Goal: Information Seeking & Learning: Learn about a topic

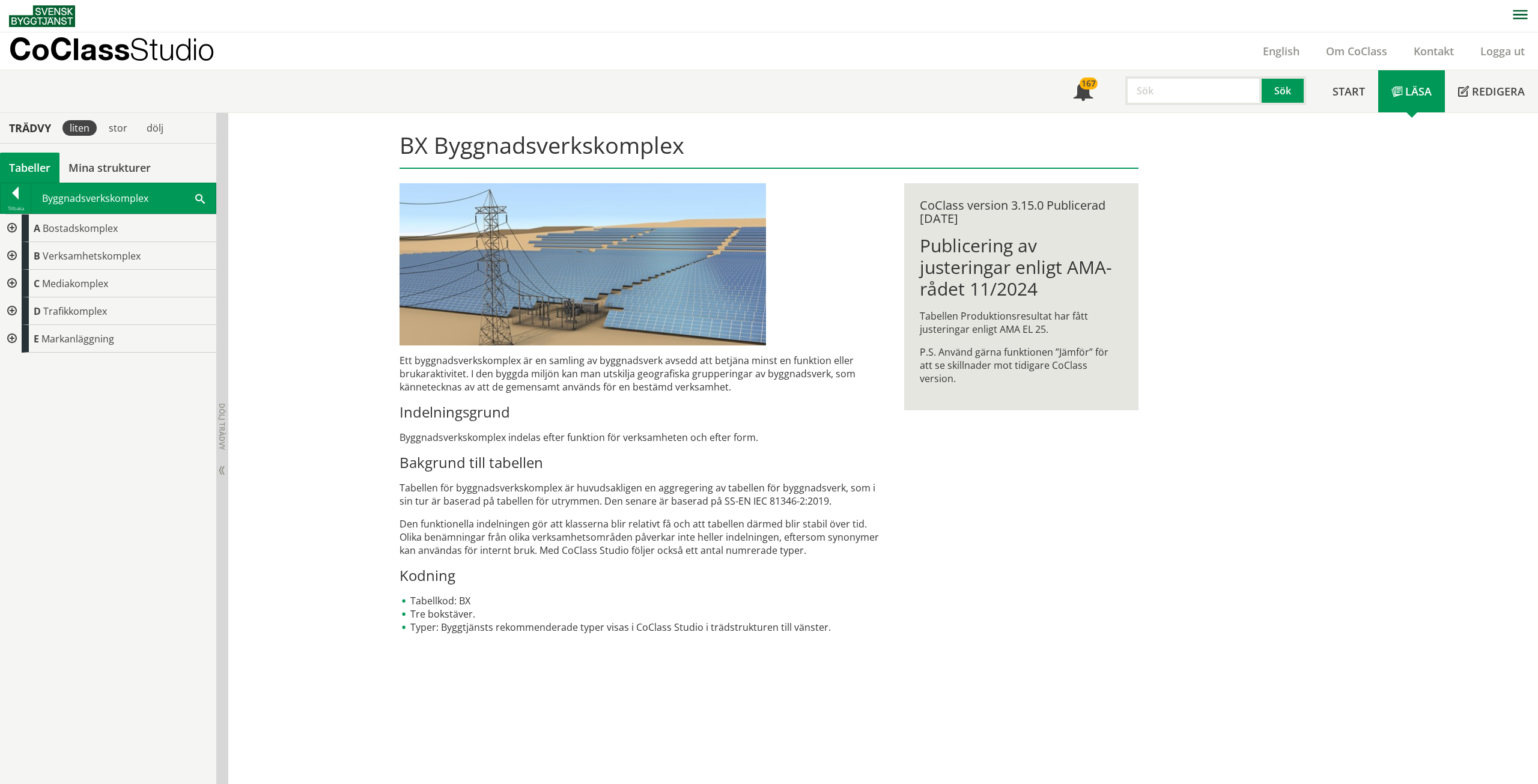
click at [13, 225] on div at bounding box center [11, 228] width 22 height 28
click at [22, 254] on div at bounding box center [20, 256] width 22 height 28
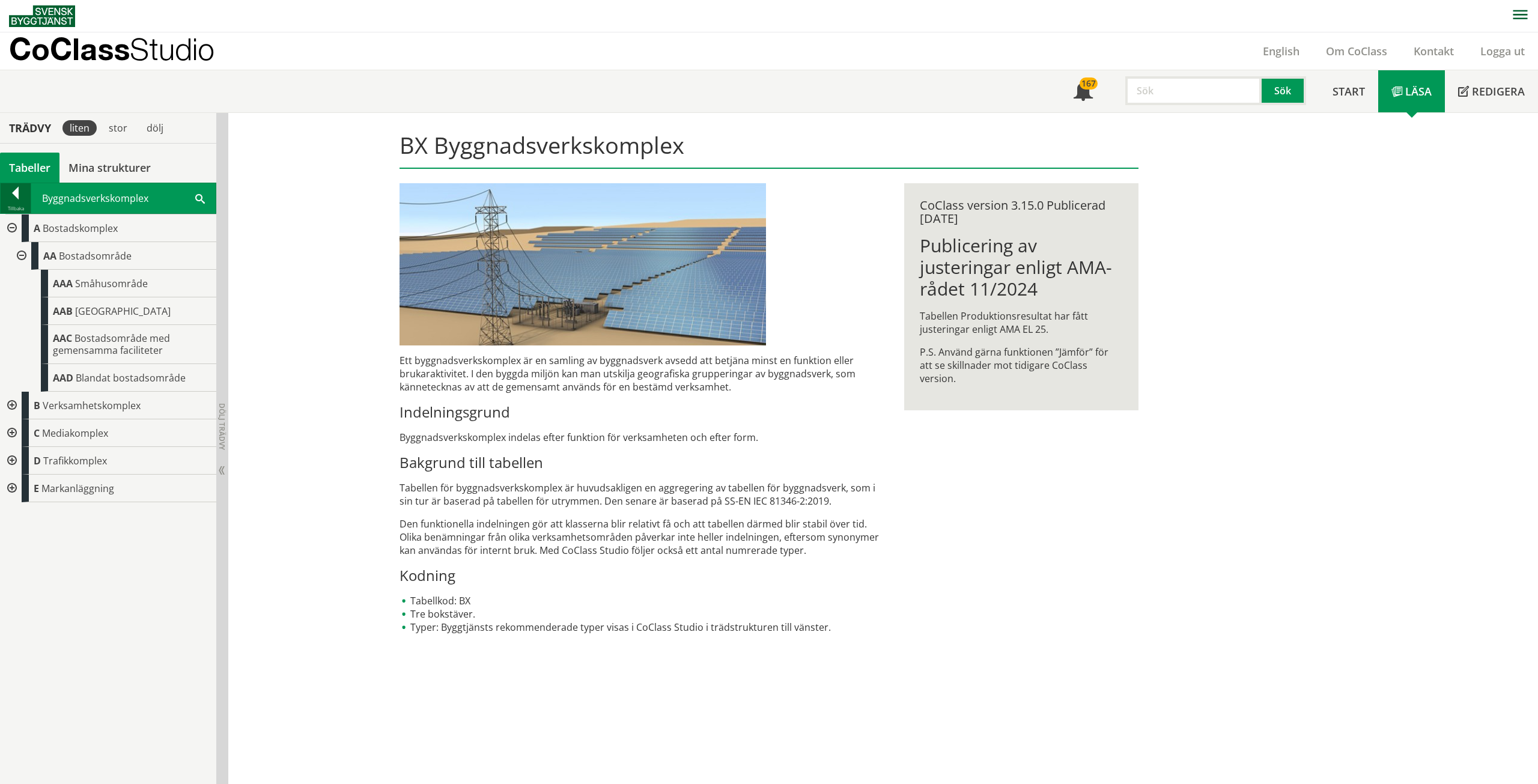
click at [16, 203] on div "Tillbaka" at bounding box center [16, 208] width 30 height 9
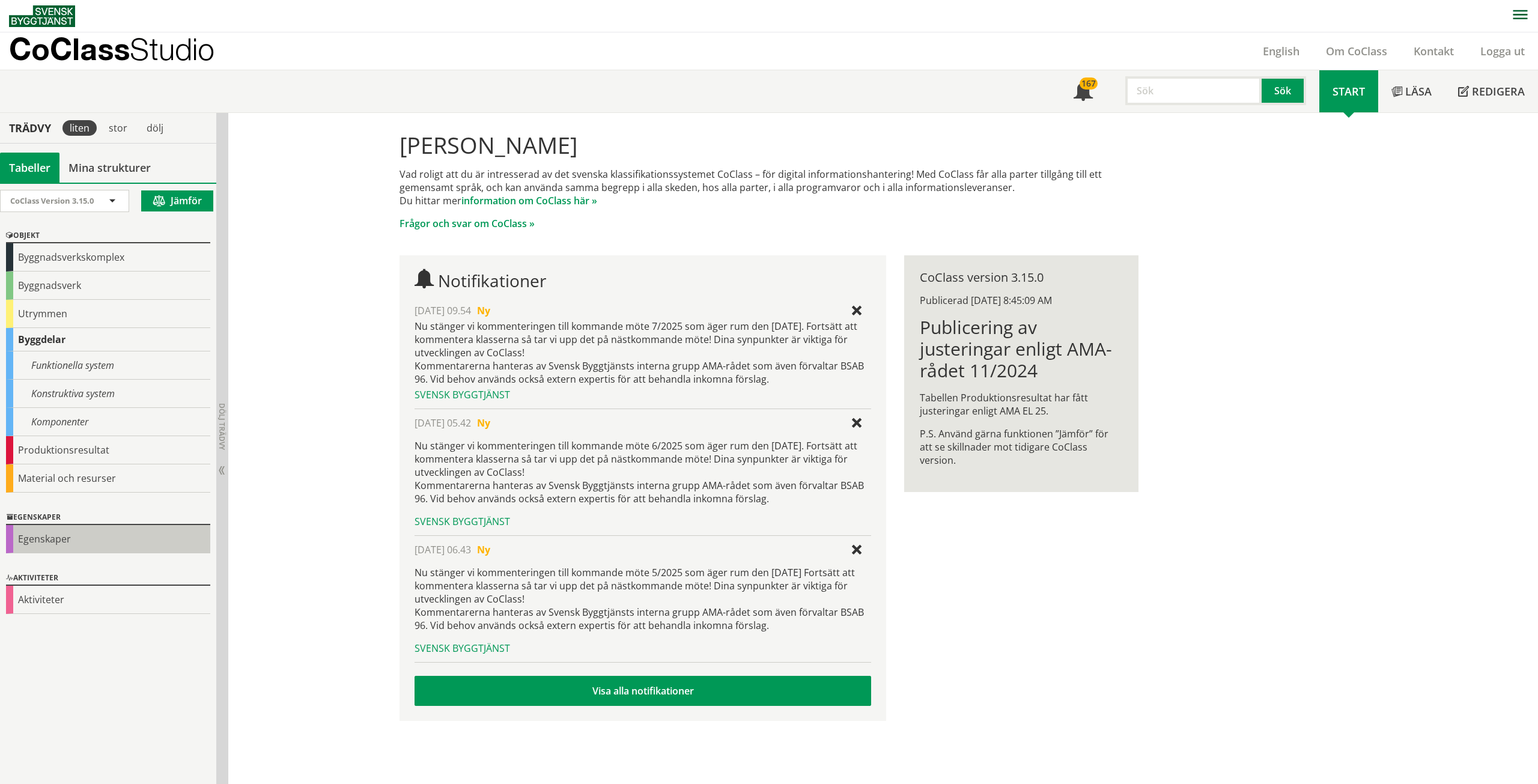
click at [54, 539] on div "Egenskaper" at bounding box center [108, 538] width 204 height 28
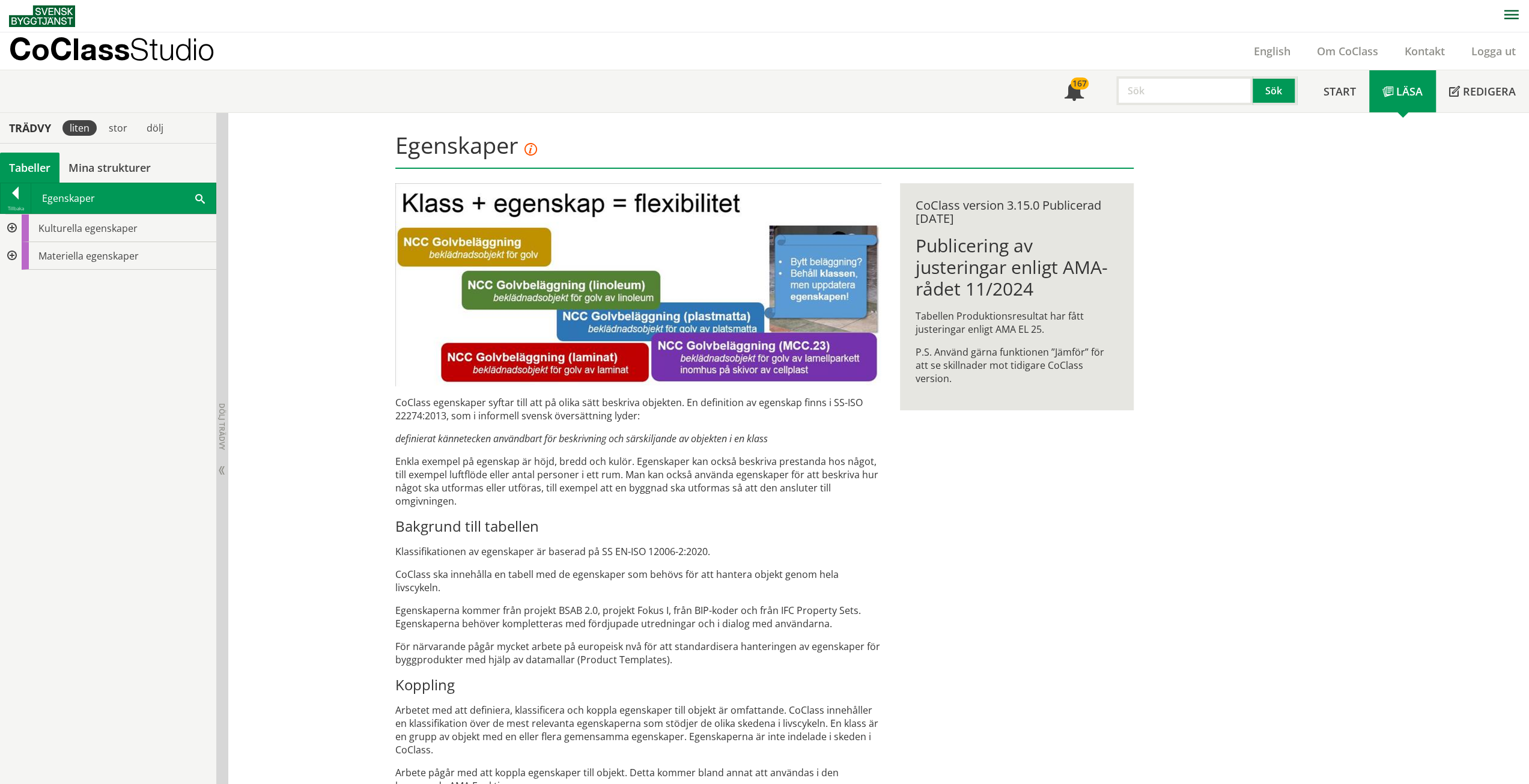
click at [12, 253] on div at bounding box center [11, 256] width 22 height 28
click at [14, 187] on div at bounding box center [16, 195] width 30 height 17
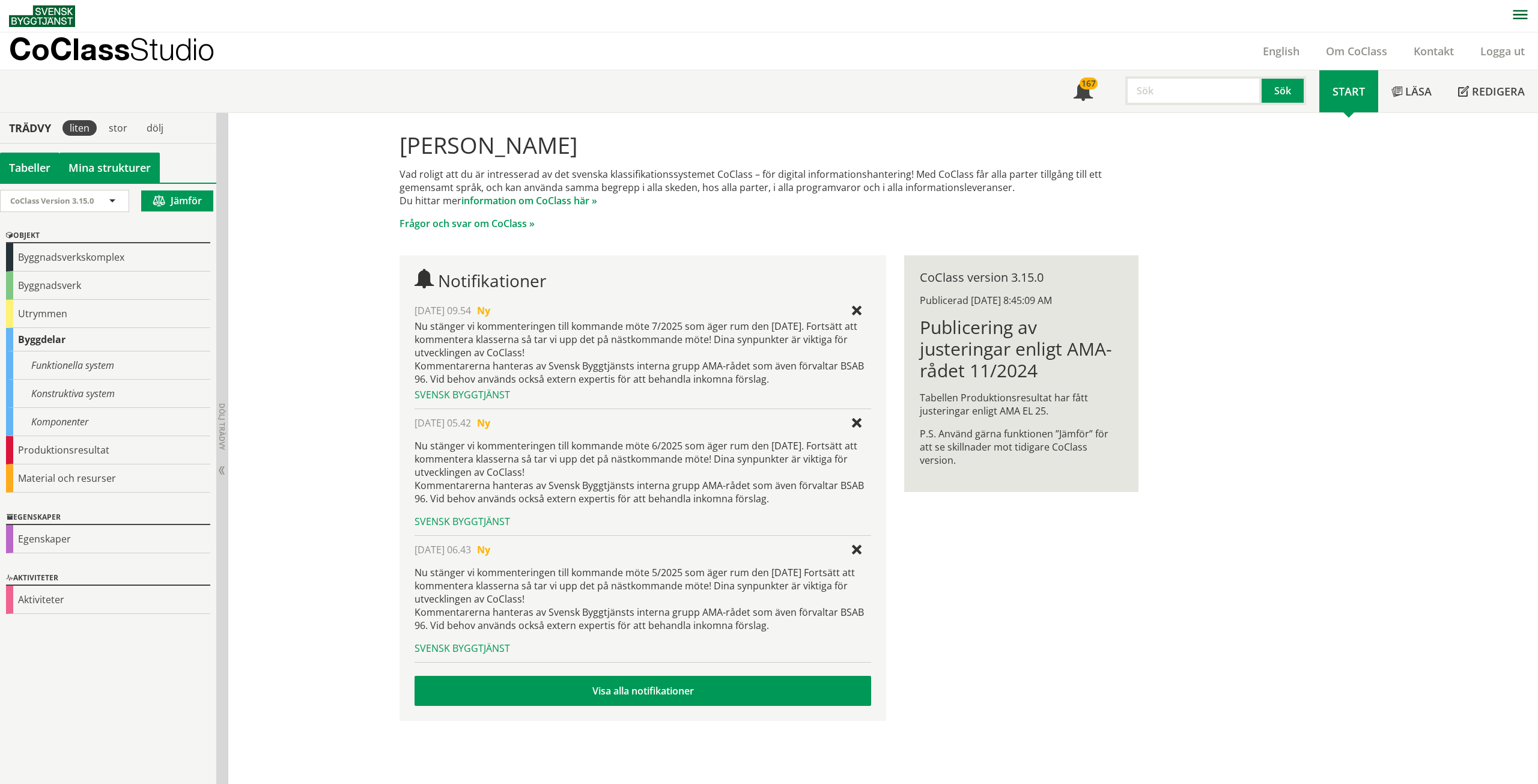
click at [108, 165] on link "Mina strukturer" at bounding box center [109, 168] width 100 height 30
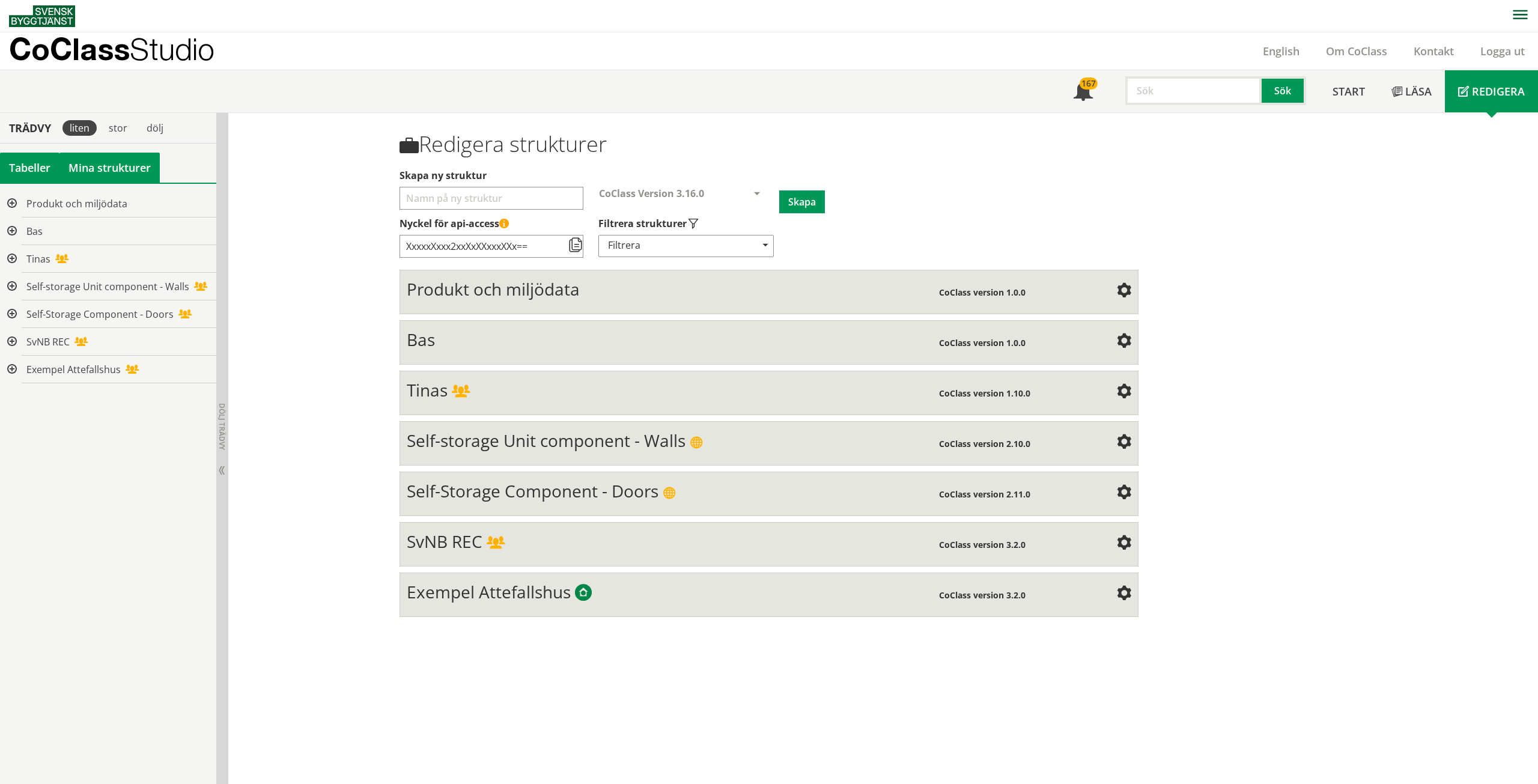
click at [34, 169] on div "Tabeller" at bounding box center [30, 168] width 59 height 30
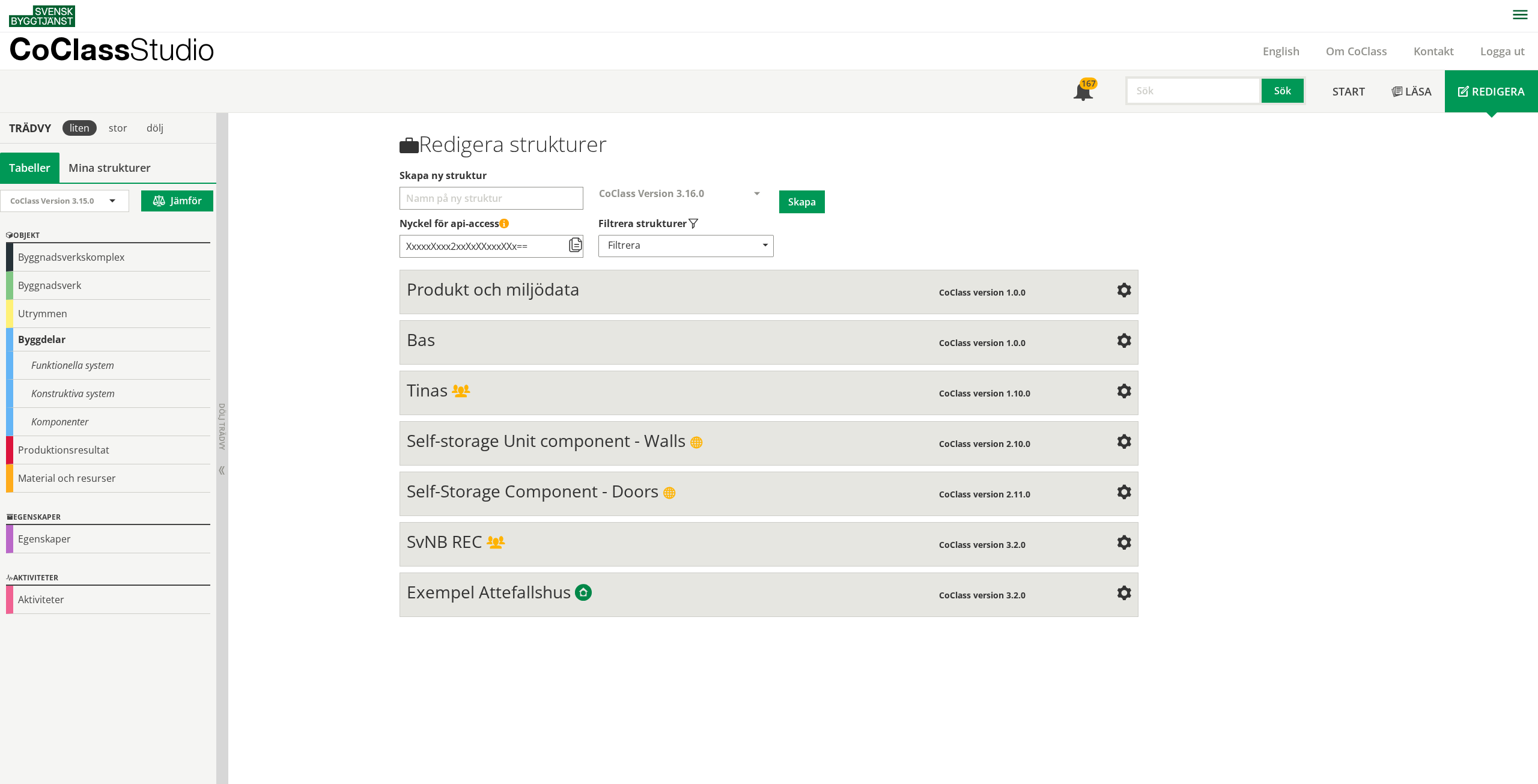
click at [138, 50] on span "Studio" at bounding box center [172, 49] width 84 height 35
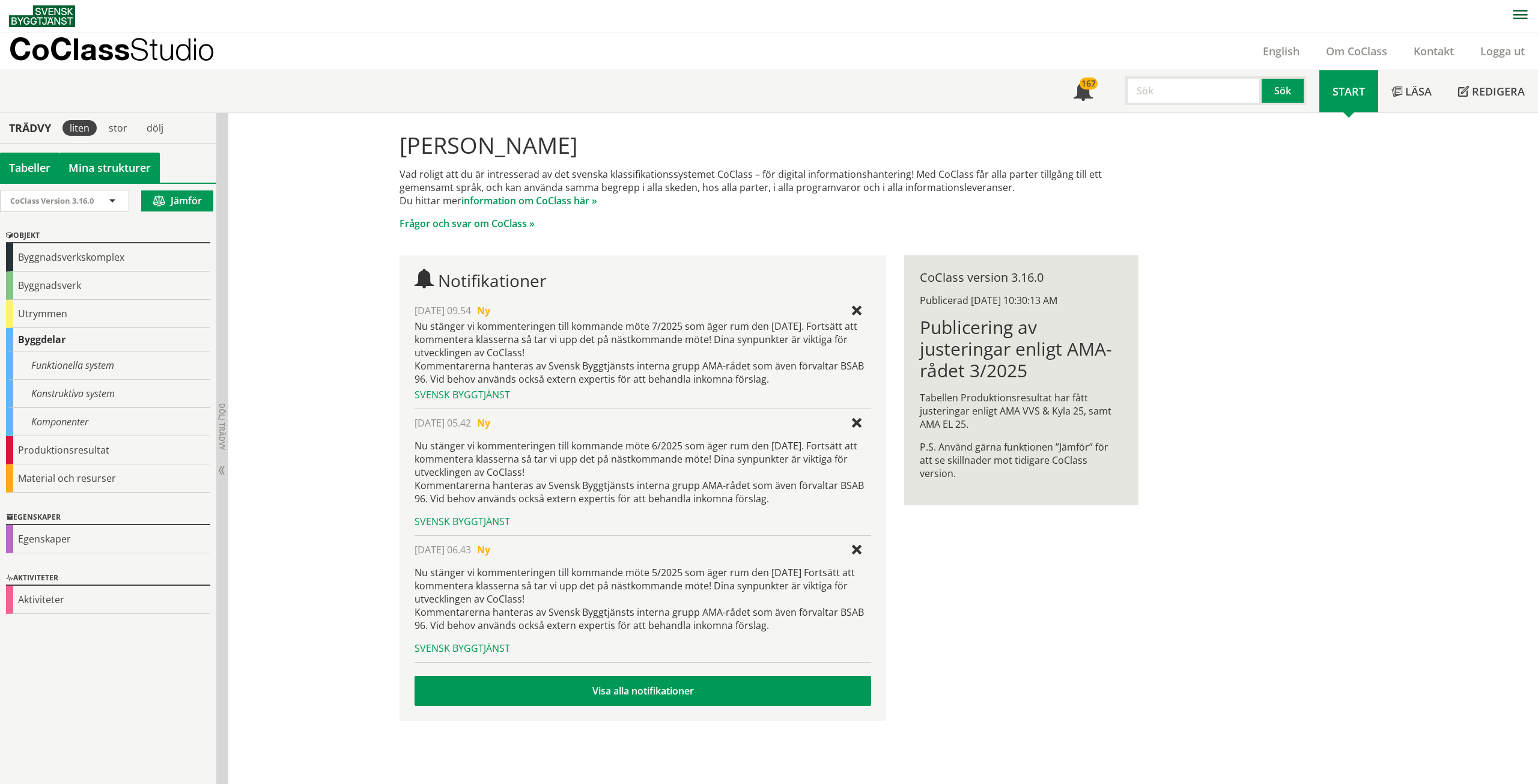
click at [119, 170] on link "Mina strukturer" at bounding box center [109, 168] width 100 height 30
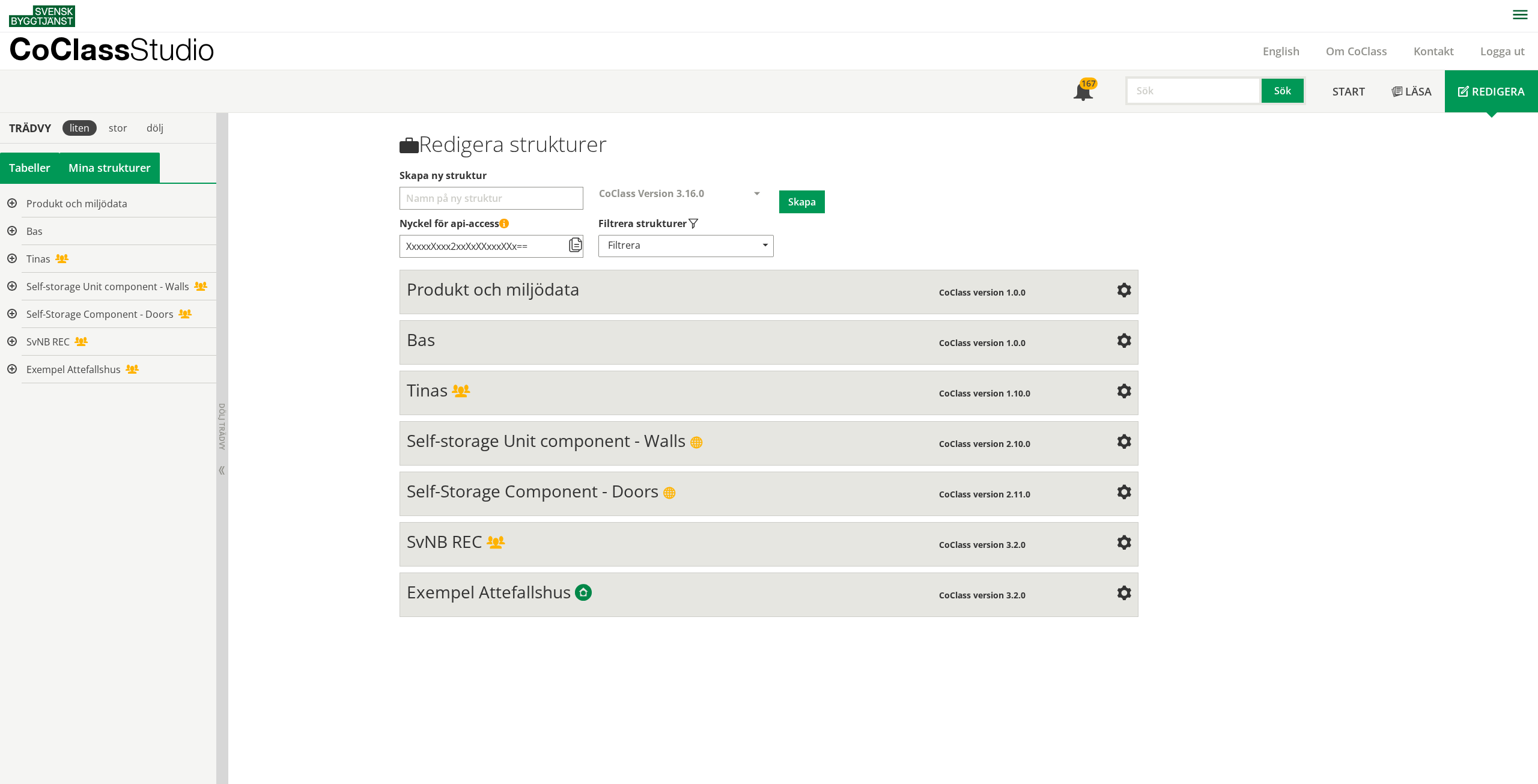
click at [35, 170] on div "Tabeller" at bounding box center [30, 168] width 59 height 30
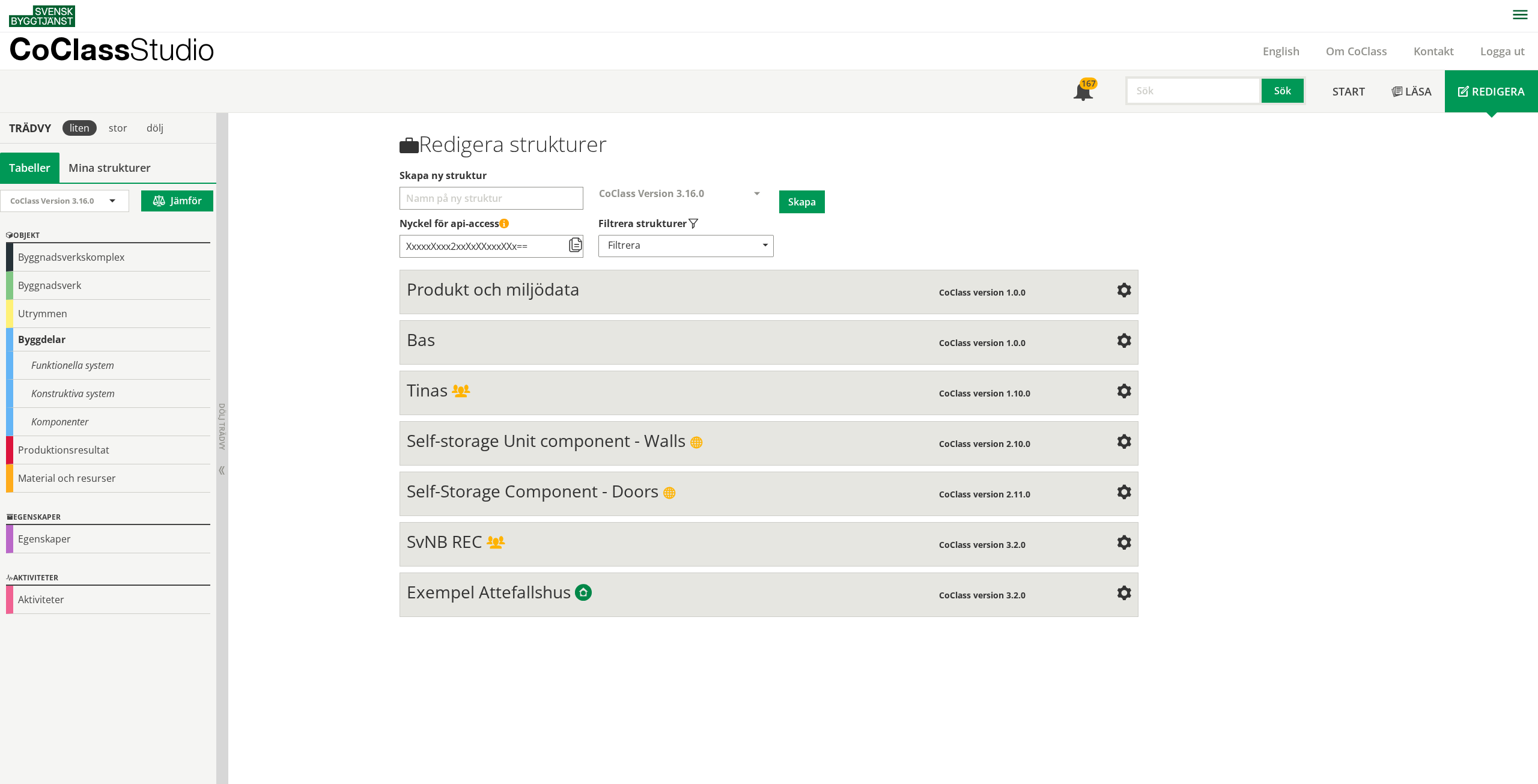
click at [23, 169] on div "Tabeller" at bounding box center [30, 168] width 59 height 30
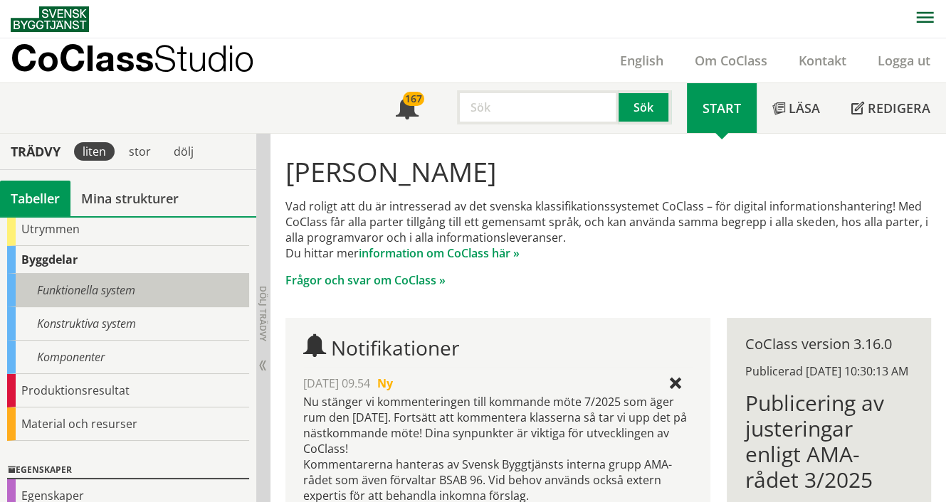
scroll to position [71, 0]
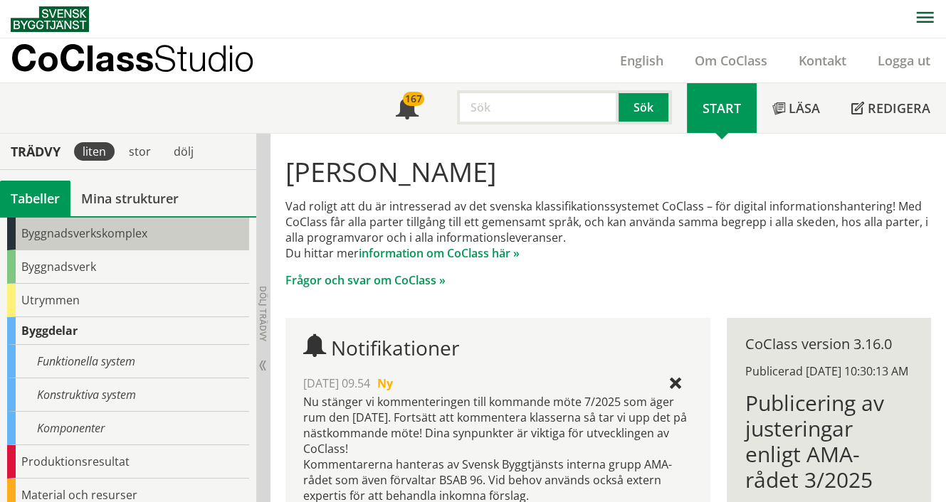
click at [48, 228] on div "Byggnadsverkskomplex" at bounding box center [128, 233] width 242 height 33
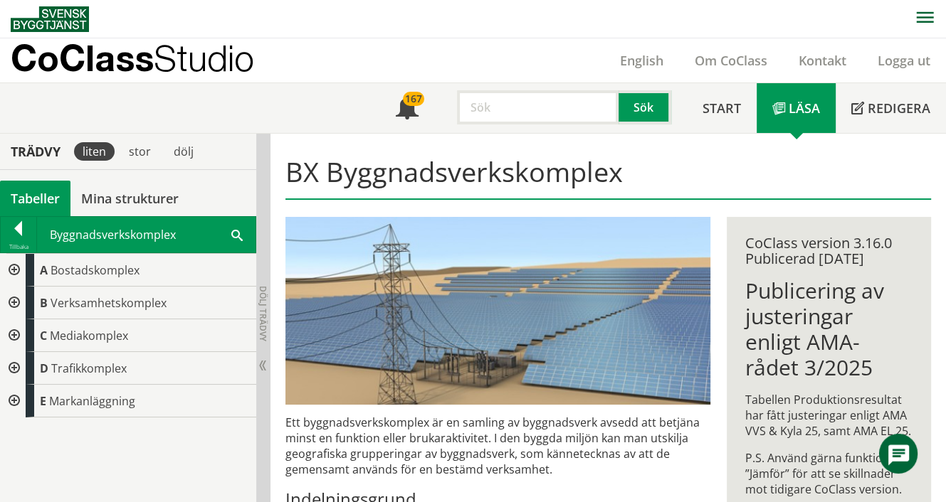
click at [14, 269] on div at bounding box center [13, 270] width 26 height 33
click at [26, 302] on div at bounding box center [24, 303] width 26 height 33
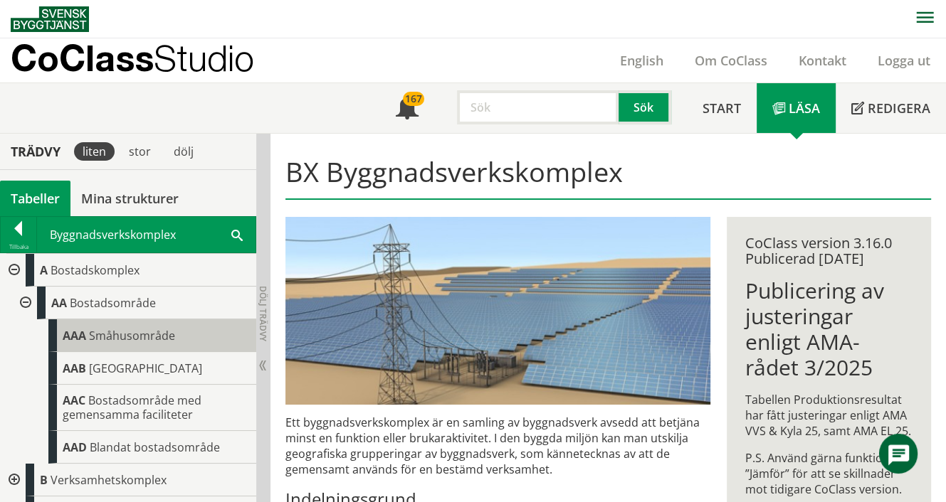
click at [117, 331] on span "Småhusområde" at bounding box center [132, 336] width 86 height 16
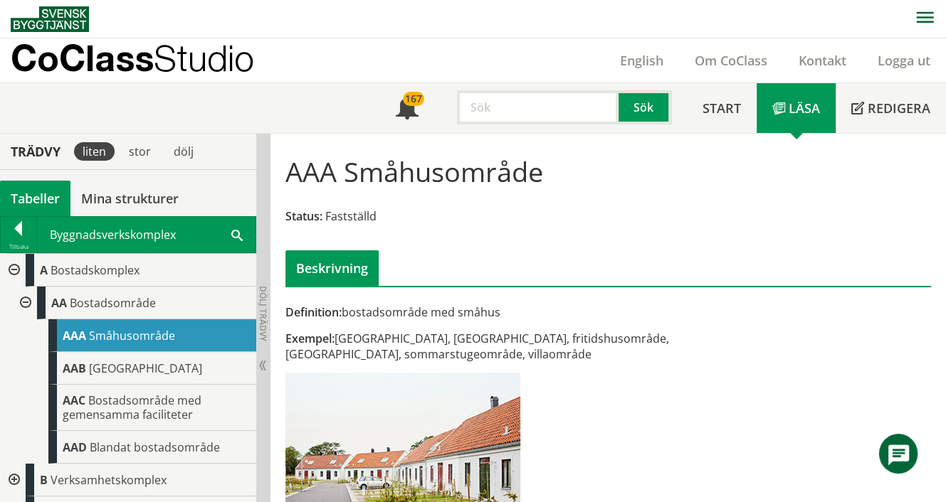
click at [23, 300] on div at bounding box center [24, 303] width 26 height 33
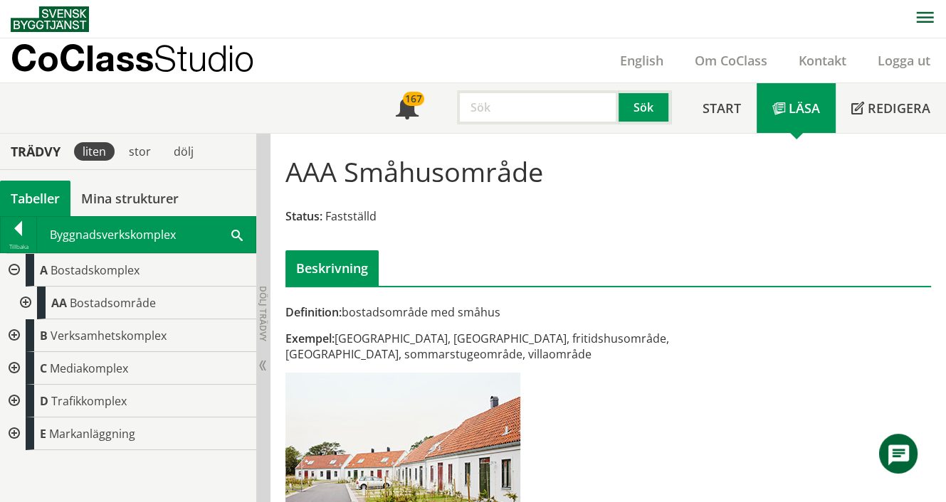
click at [9, 269] on div at bounding box center [13, 270] width 26 height 33
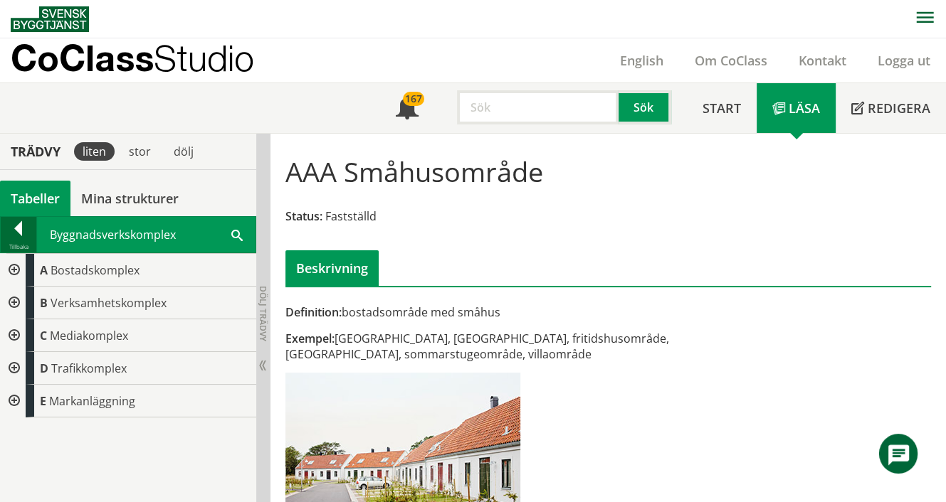
click at [10, 229] on div at bounding box center [19, 231] width 36 height 20
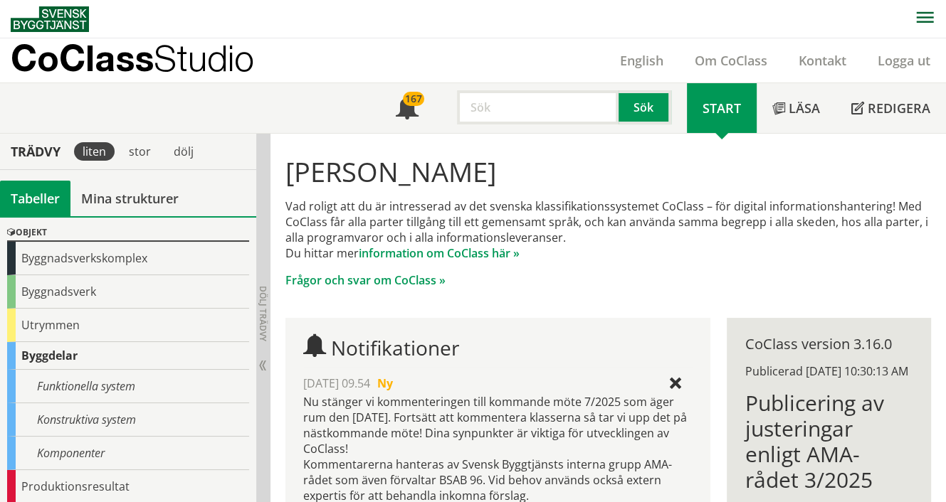
scroll to position [48, 0]
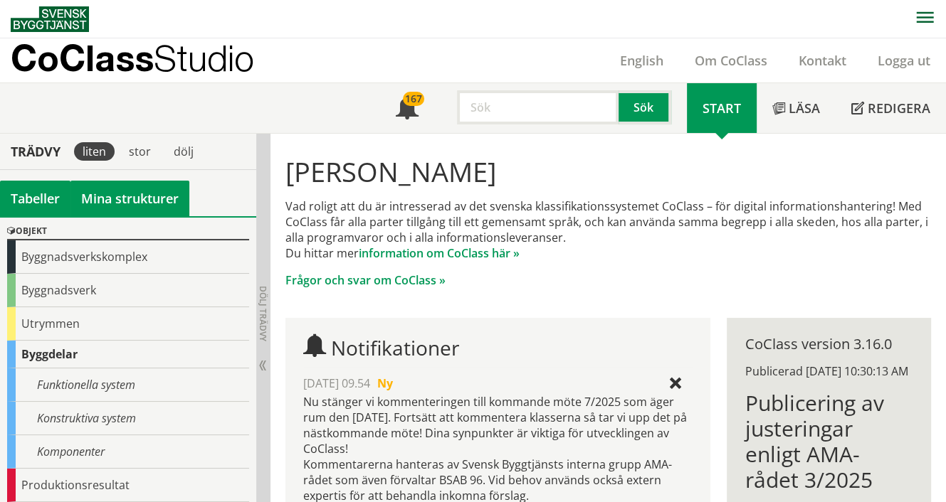
click at [147, 197] on link "Mina strukturer" at bounding box center [129, 199] width 119 height 36
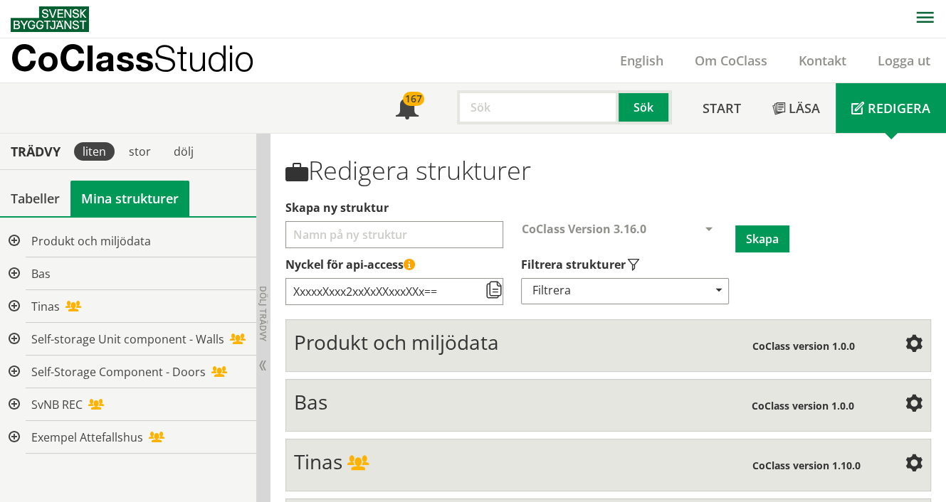
click at [13, 239] on div at bounding box center [13, 241] width 26 height 33
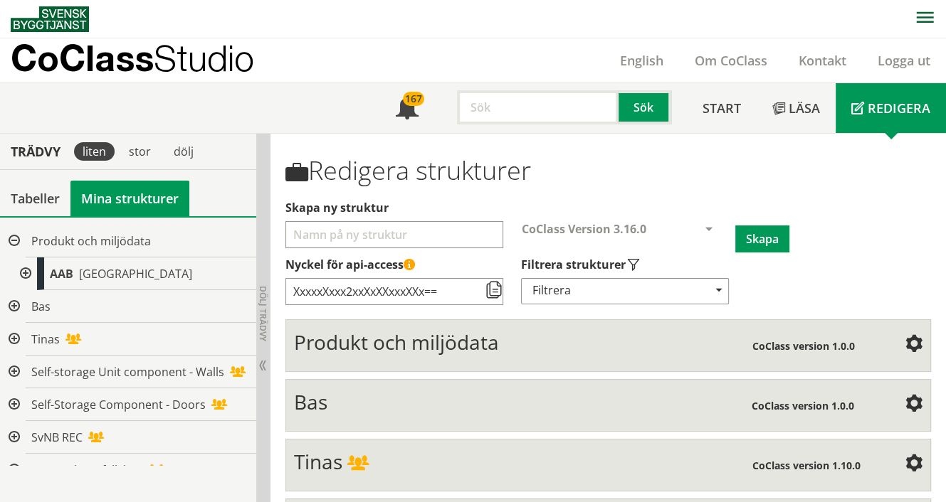
click at [29, 270] on div at bounding box center [24, 274] width 26 height 33
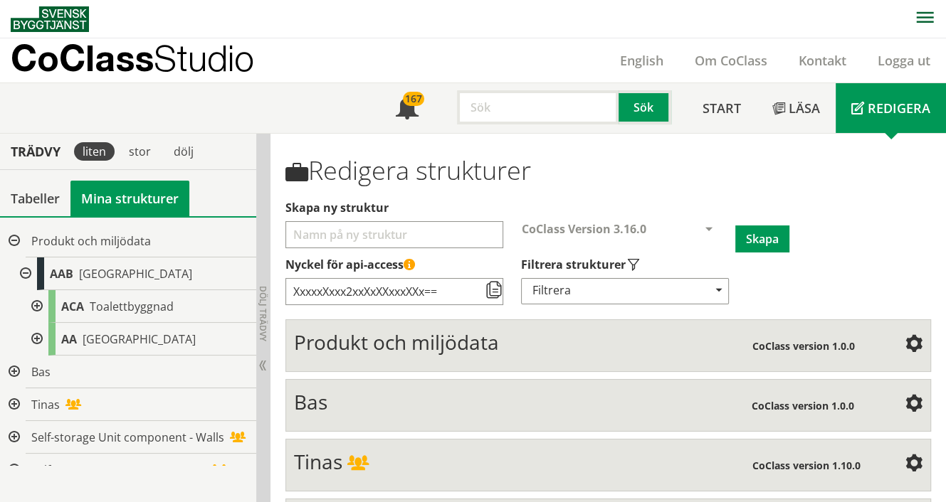
click at [33, 302] on div at bounding box center [36, 306] width 26 height 33
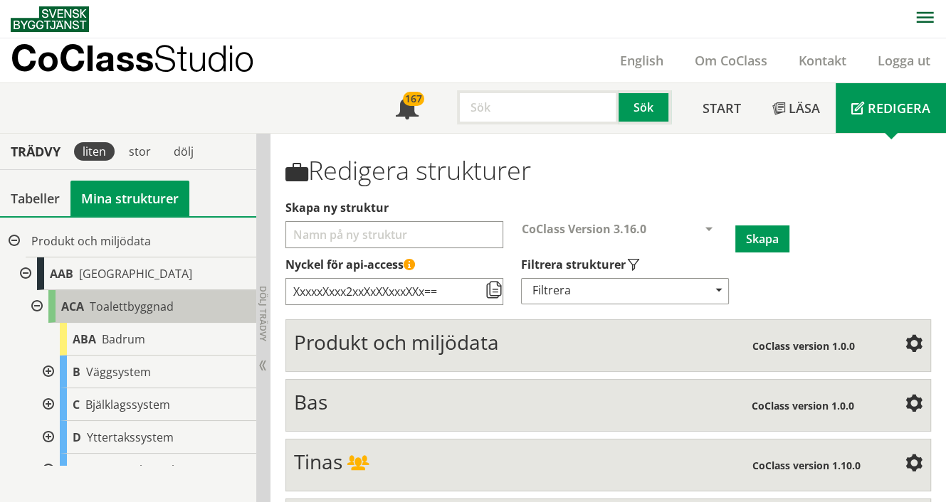
click at [122, 310] on span "Toalettbyggnad" at bounding box center [132, 307] width 84 height 16
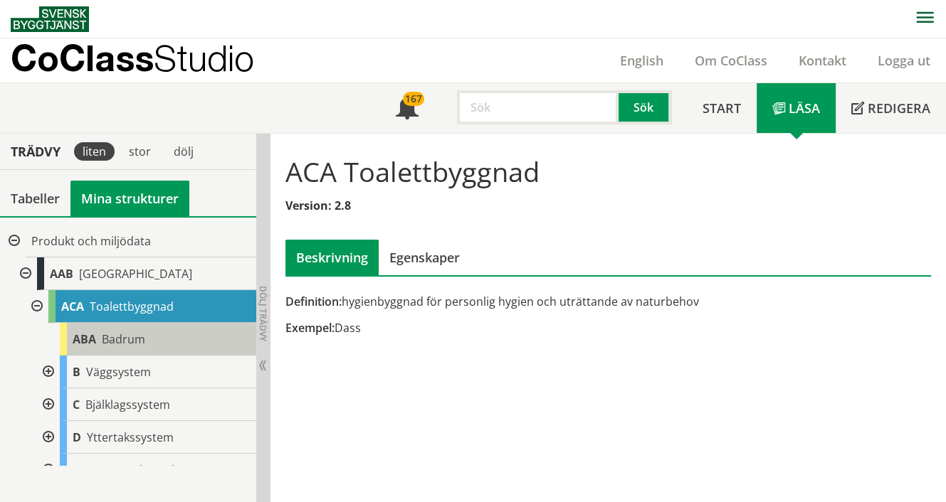
click at [96, 340] on div "ABA Badrum" at bounding box center [158, 339] width 196 height 33
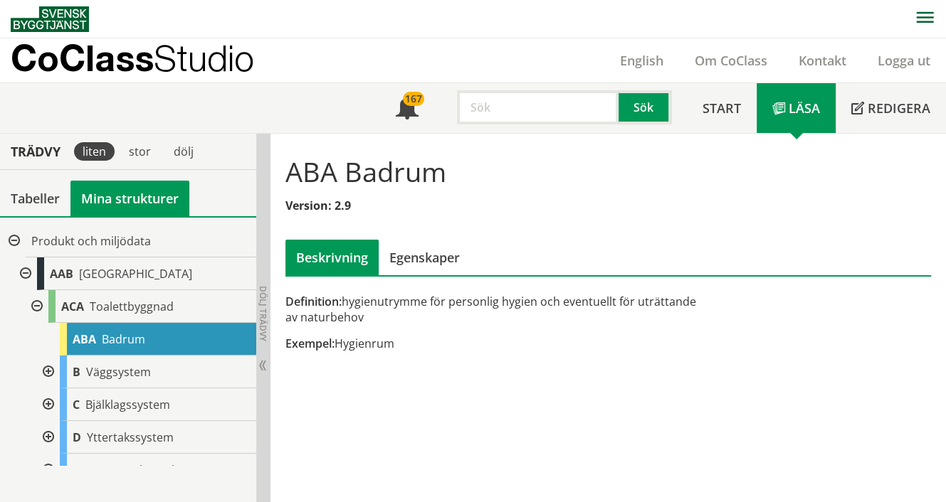
click at [34, 306] on div at bounding box center [36, 306] width 26 height 33
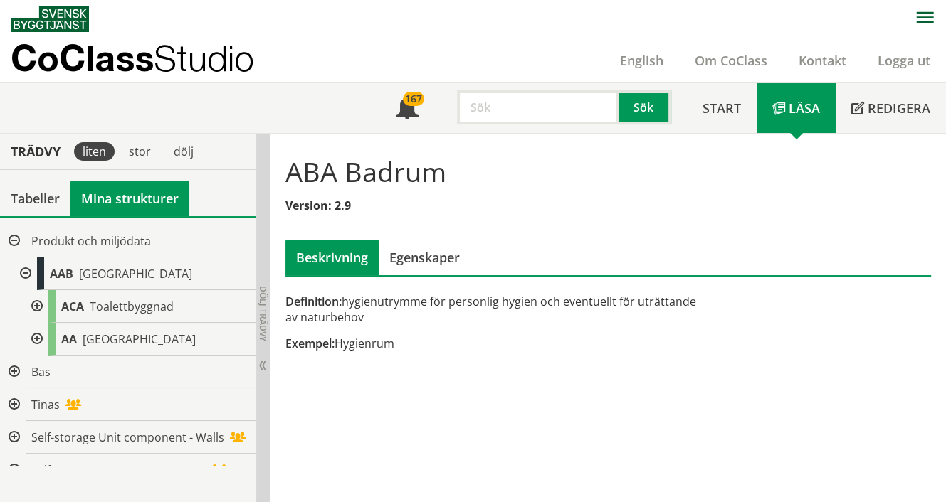
click at [37, 337] on div at bounding box center [36, 339] width 26 height 33
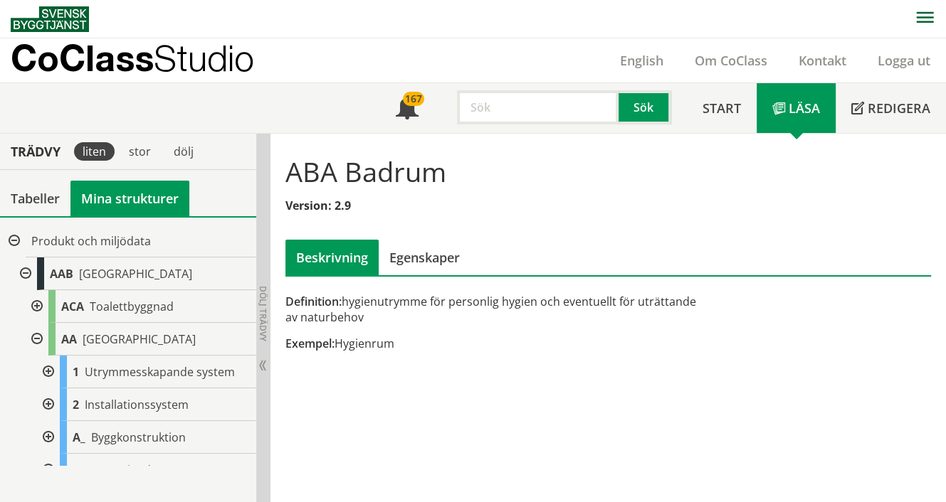
click at [51, 371] on div at bounding box center [47, 372] width 26 height 33
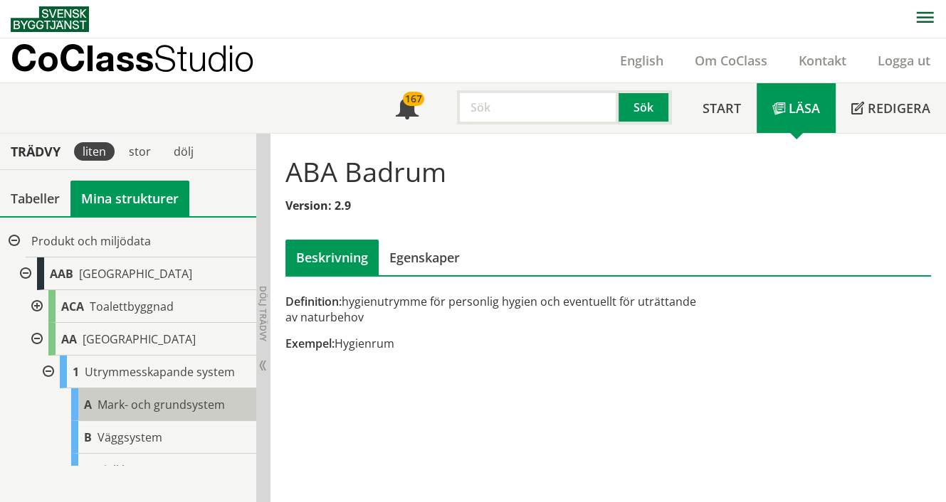
click at [130, 403] on span "Mark- och grundsystem" at bounding box center [161, 405] width 127 height 16
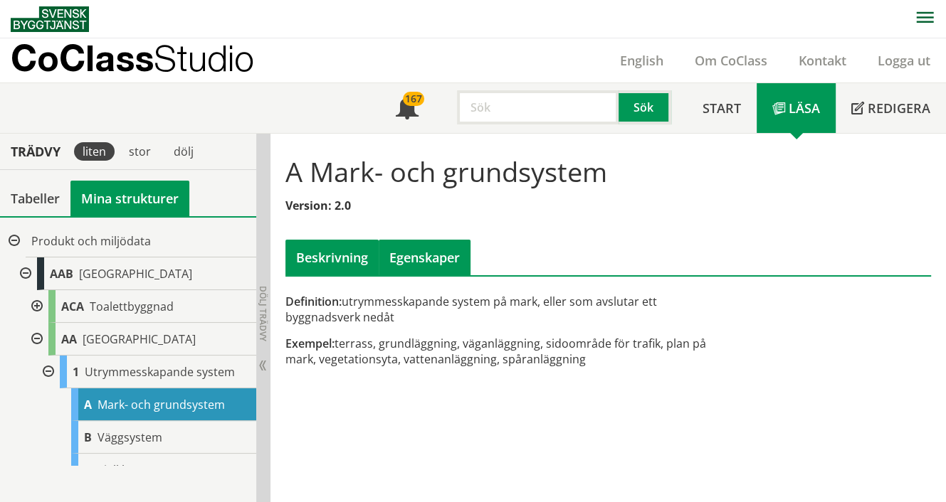
click at [418, 260] on div "Egenskaper" at bounding box center [425, 258] width 92 height 36
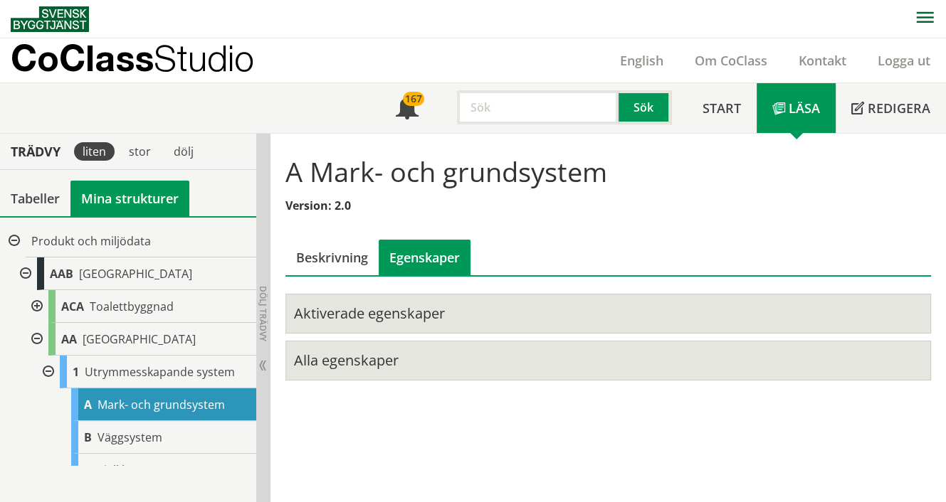
click at [390, 320] on div "Aktiverade egenskaper" at bounding box center [529, 314] width 471 height 19
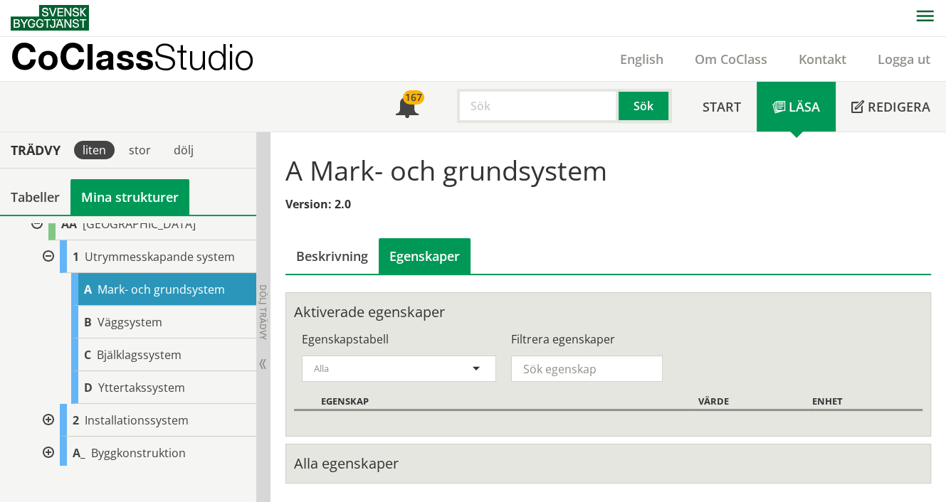
scroll to position [142, 0]
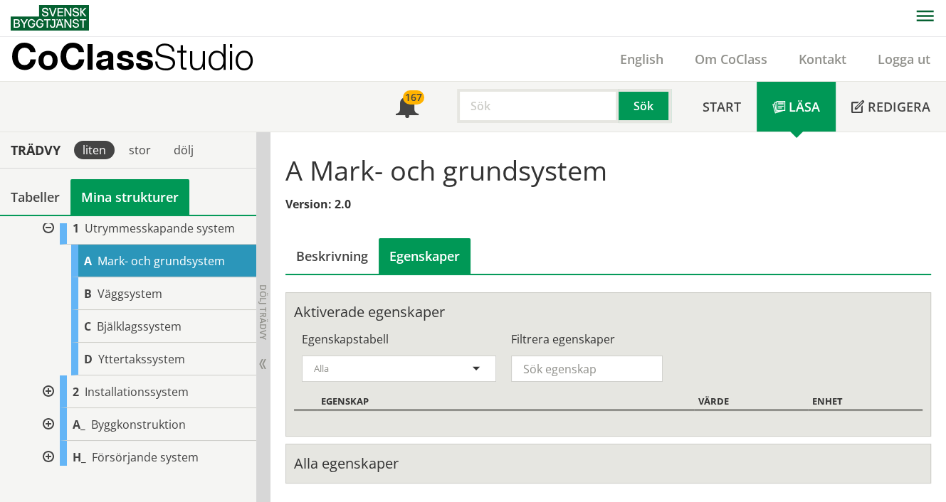
click at [51, 391] on div at bounding box center [47, 392] width 26 height 33
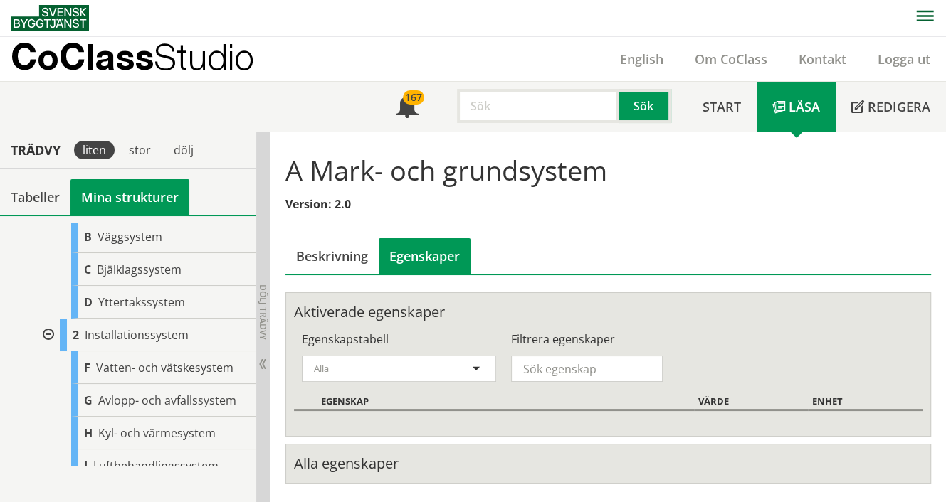
scroll to position [228, 0]
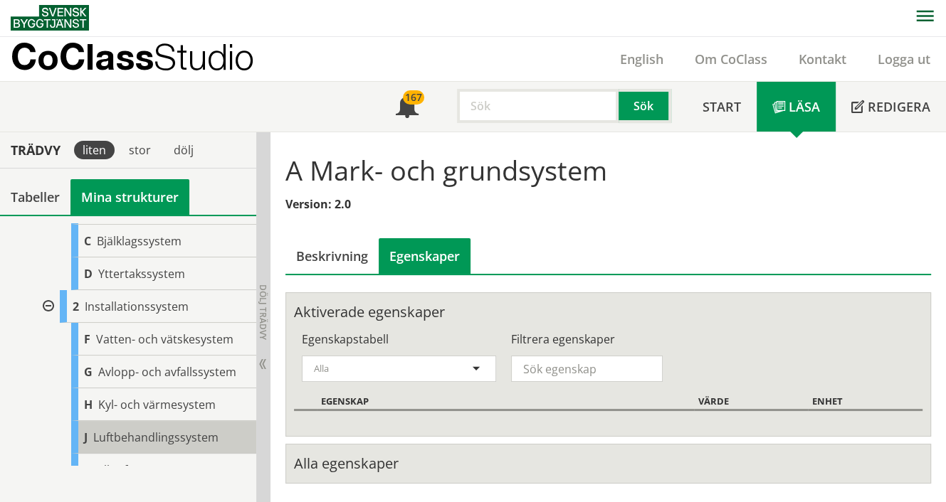
click at [175, 432] on span "Luftbehandlingssystem" at bounding box center [155, 438] width 125 height 16
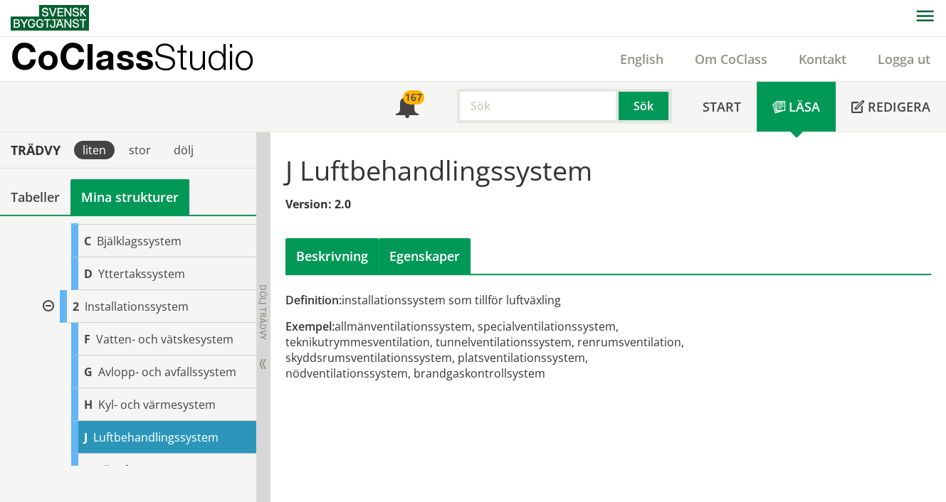
click at [406, 254] on div "Egenskaper" at bounding box center [425, 256] width 92 height 36
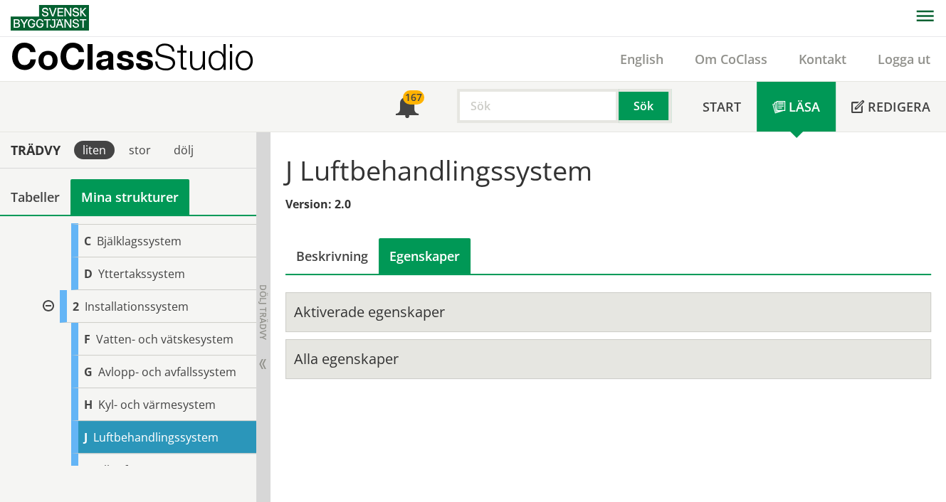
click at [356, 314] on div "Aktiverade egenskaper" at bounding box center [529, 312] width 471 height 19
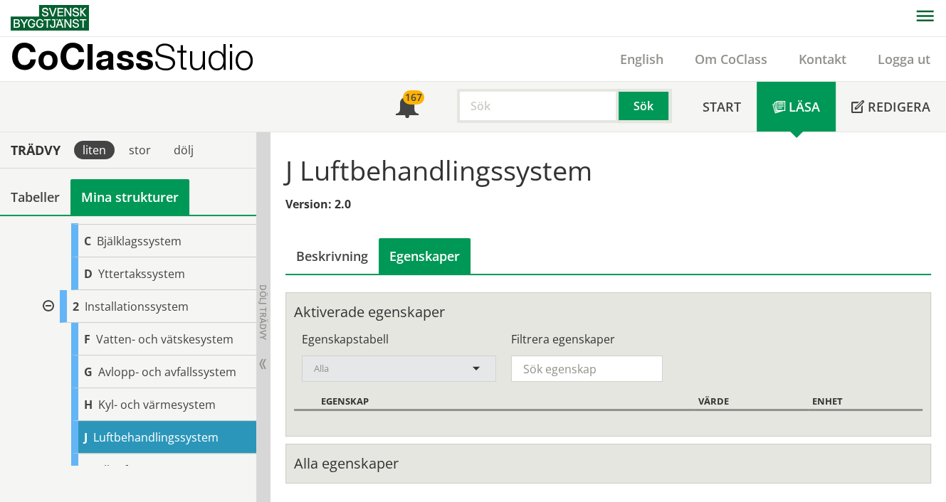
click at [476, 366] on span at bounding box center [476, 370] width 13 height 13
click at [416, 253] on div "Egenskaper" at bounding box center [425, 256] width 92 height 36
click at [406, 461] on div "Alla egenskaper" at bounding box center [529, 464] width 471 height 19
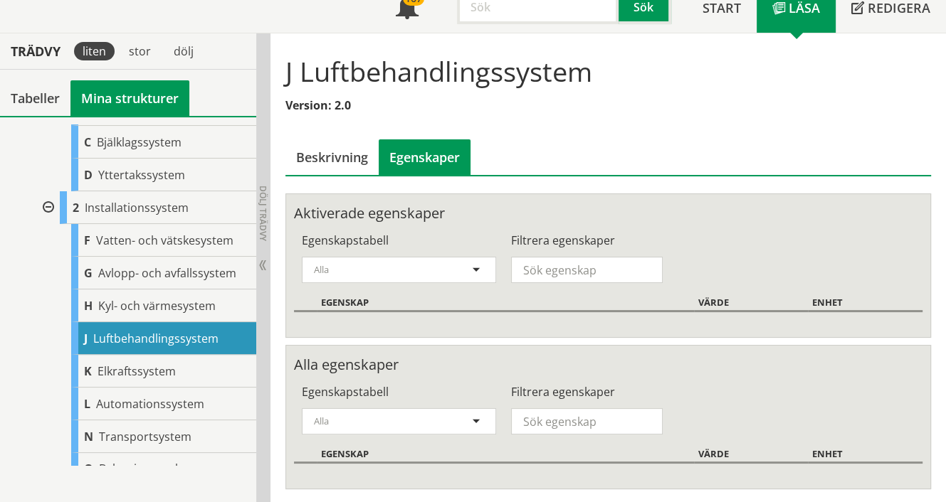
scroll to position [101, 0]
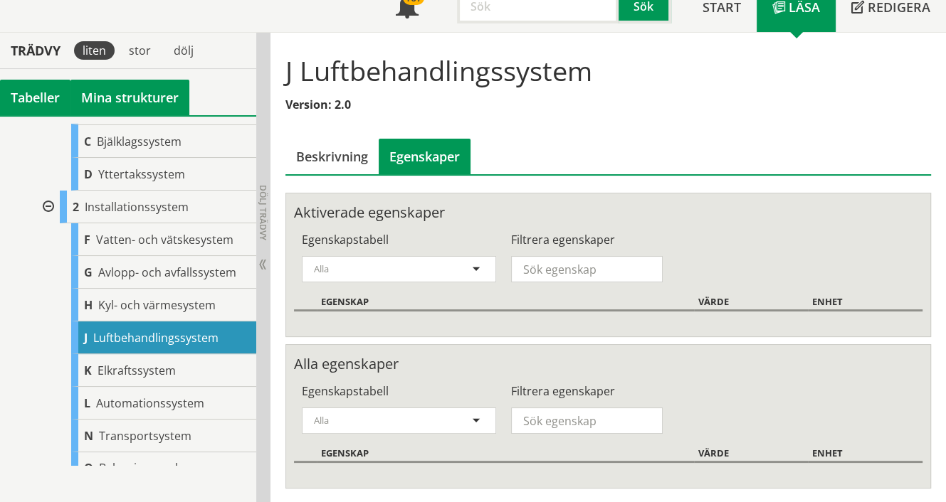
click at [34, 96] on div "Tabeller" at bounding box center [35, 98] width 70 height 36
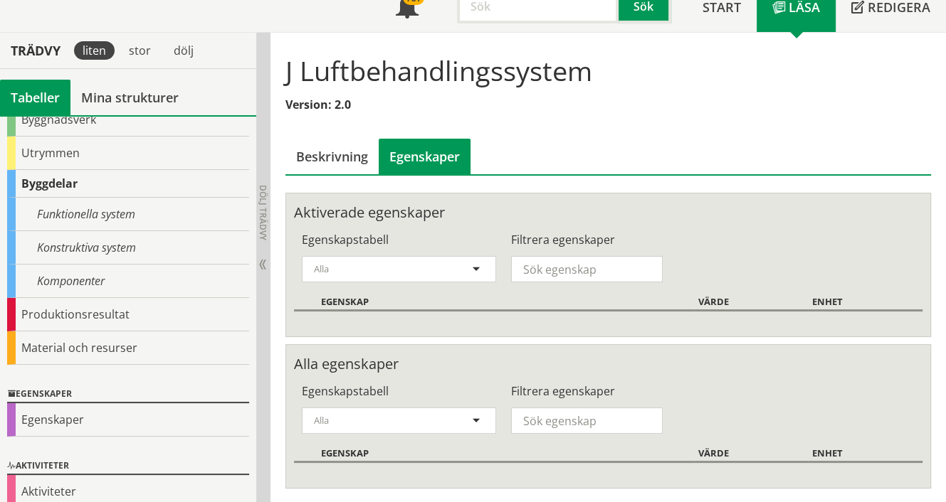
scroll to position [131, 0]
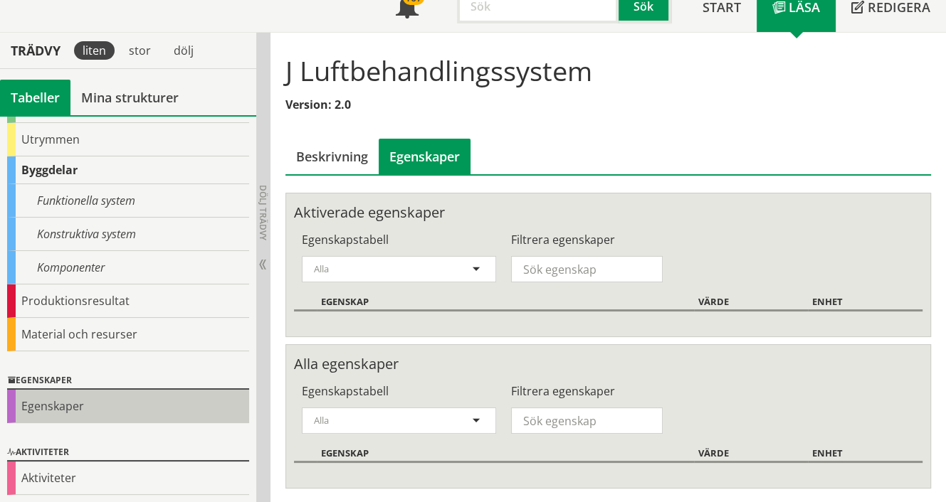
click at [54, 410] on div "Egenskaper" at bounding box center [128, 406] width 242 height 33
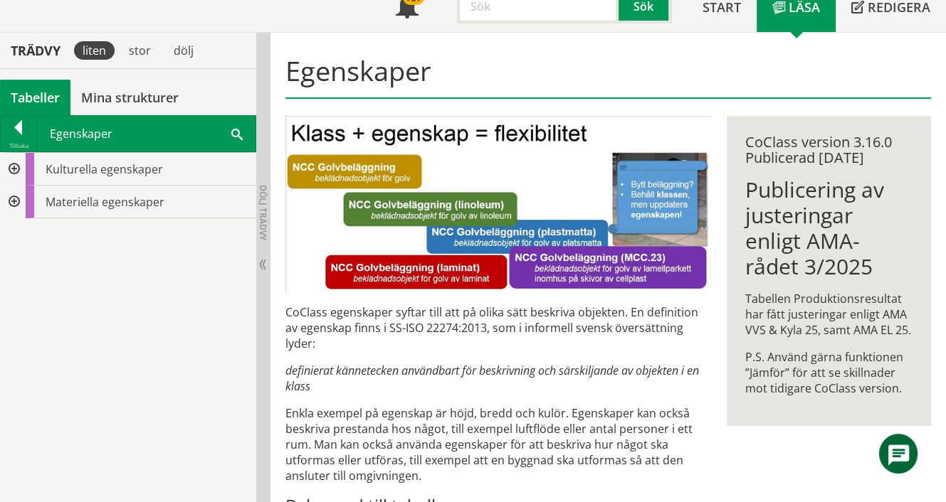
click at [17, 169] on div at bounding box center [13, 169] width 26 height 33
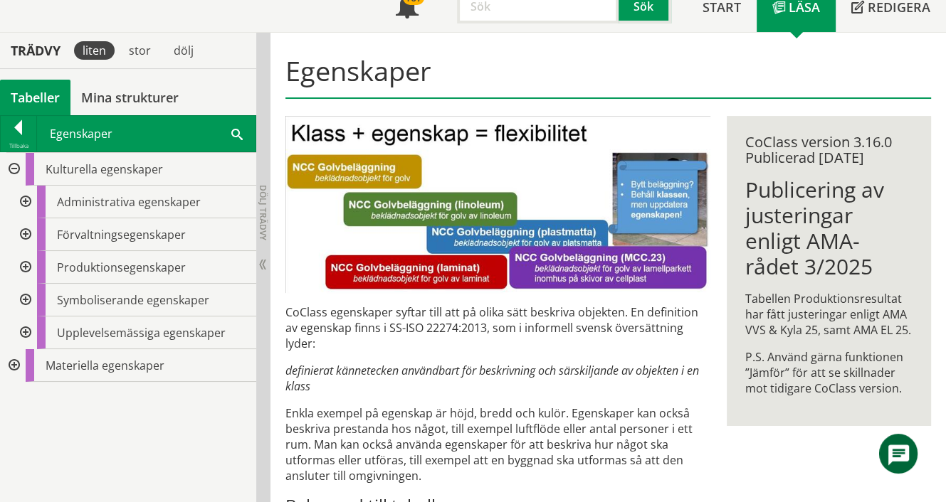
click at [17, 364] on div at bounding box center [13, 365] width 26 height 33
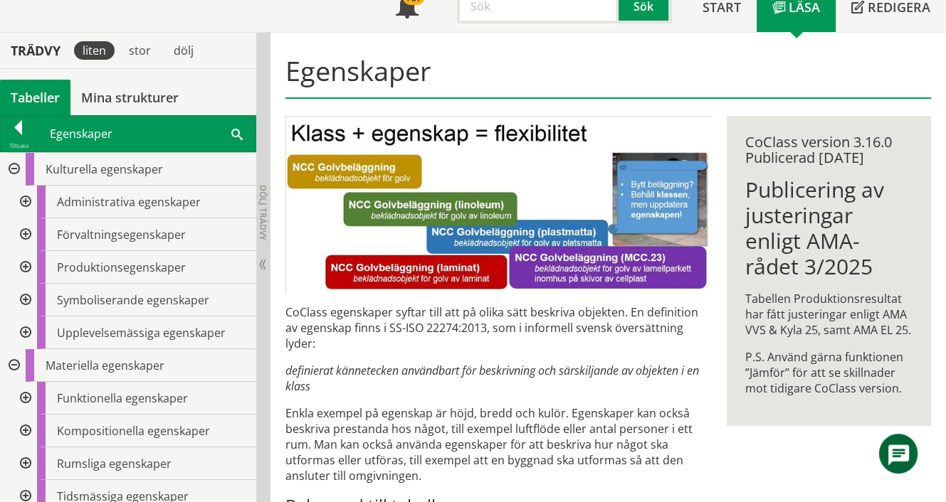
click at [24, 204] on div at bounding box center [24, 202] width 26 height 33
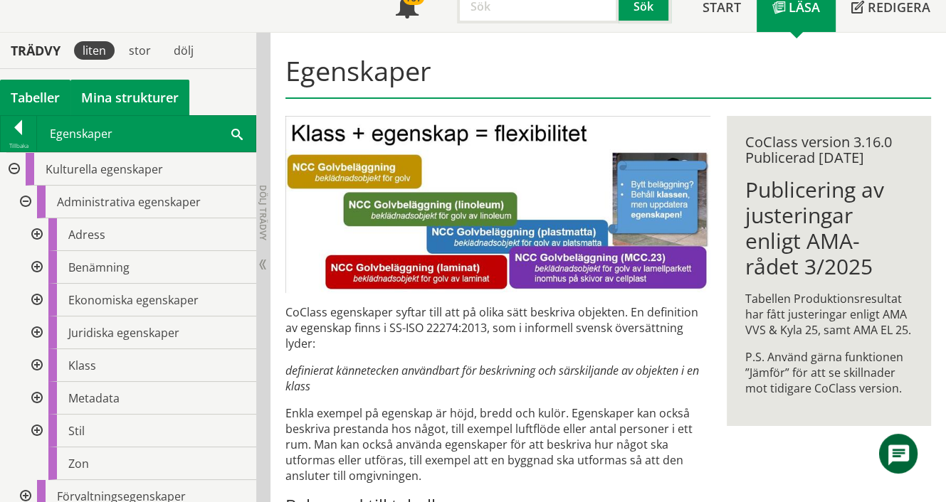
click at [84, 96] on link "Mina strukturer" at bounding box center [129, 98] width 119 height 36
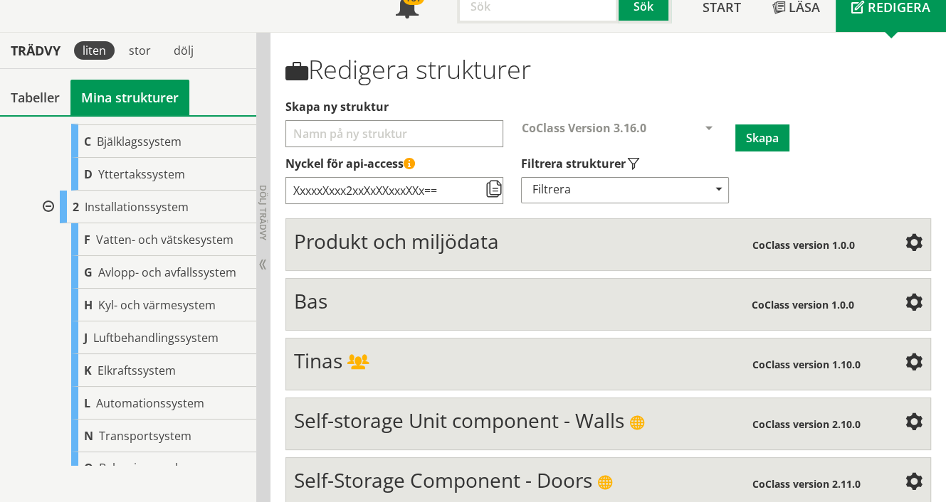
click at [455, 248] on span "Produkt och miljödata" at bounding box center [396, 241] width 205 height 27
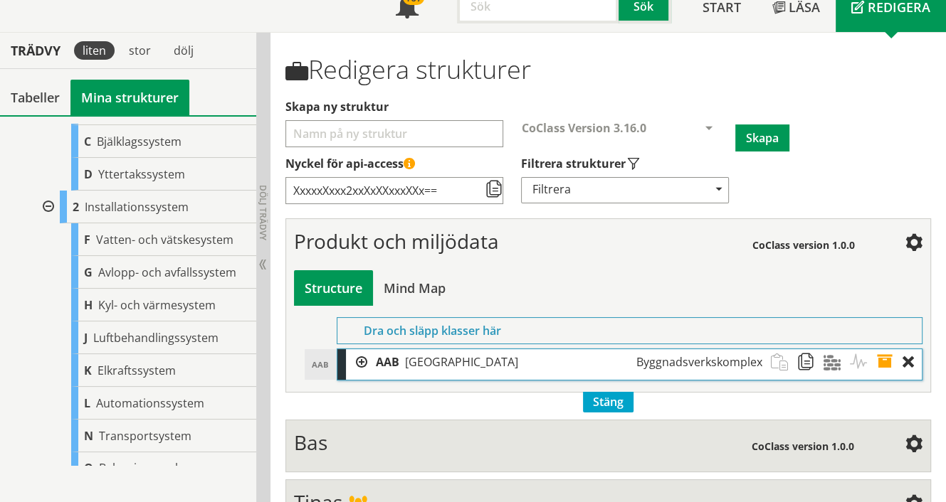
click at [360, 363] on div at bounding box center [356, 362] width 21 height 26
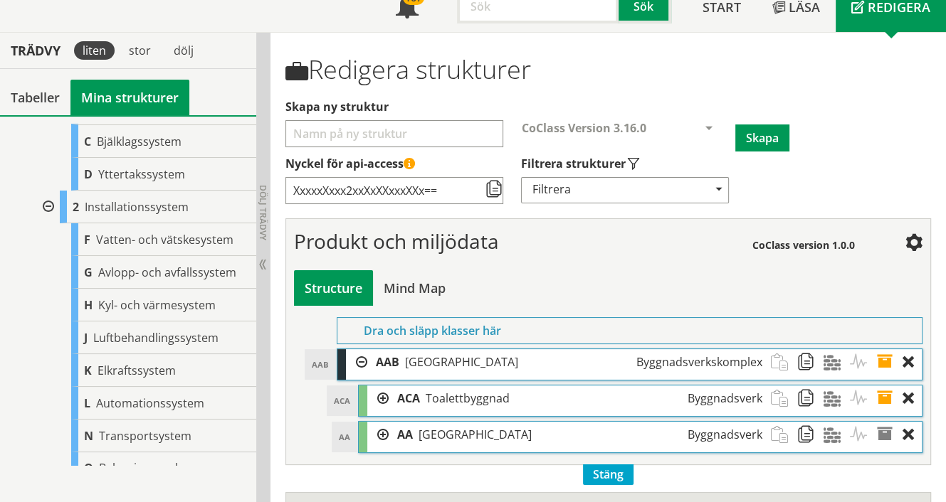
click at [381, 397] on div at bounding box center [377, 399] width 21 height 26
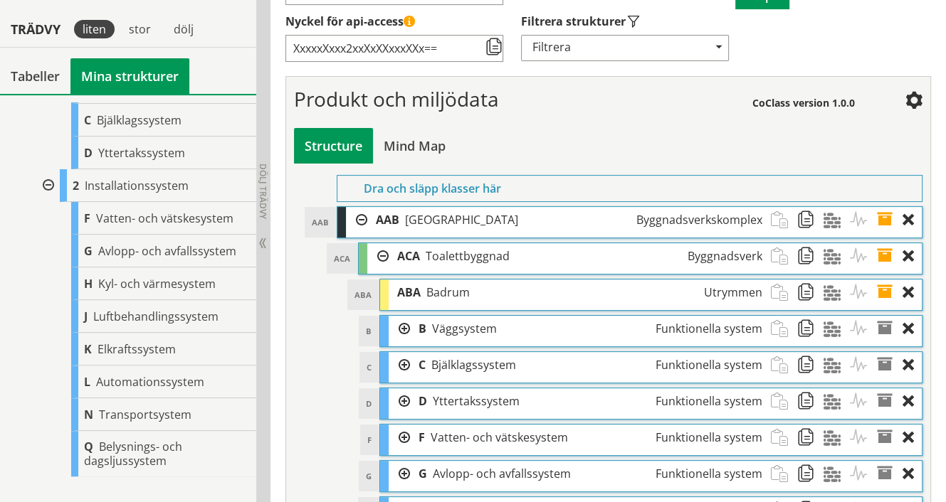
scroll to position [315, 0]
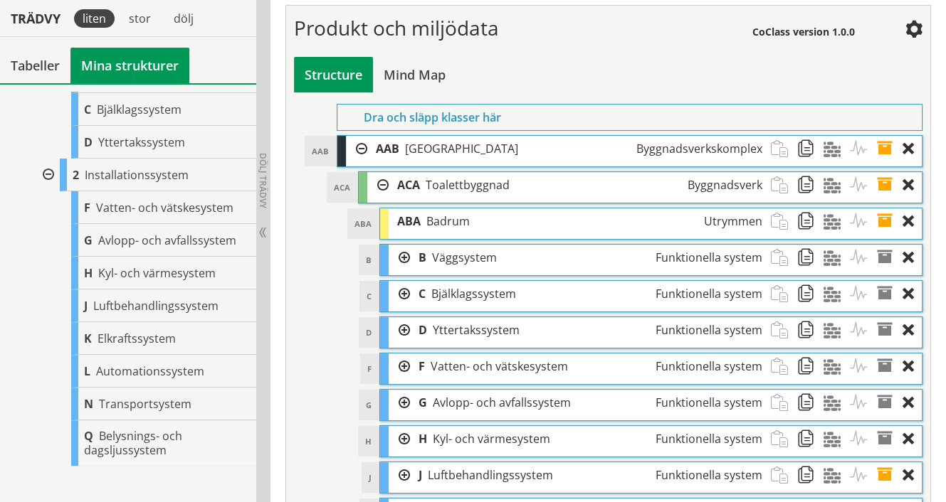
click at [401, 473] on div at bounding box center [399, 476] width 21 height 26
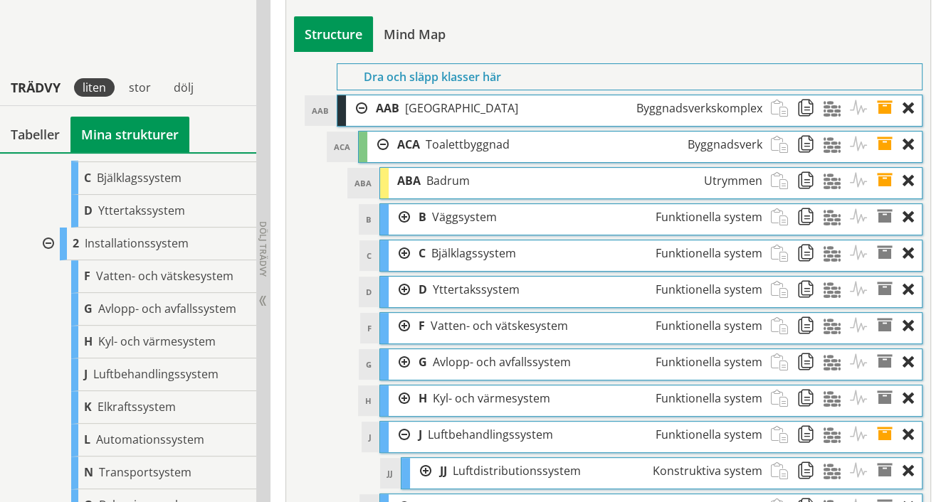
scroll to position [457, 0]
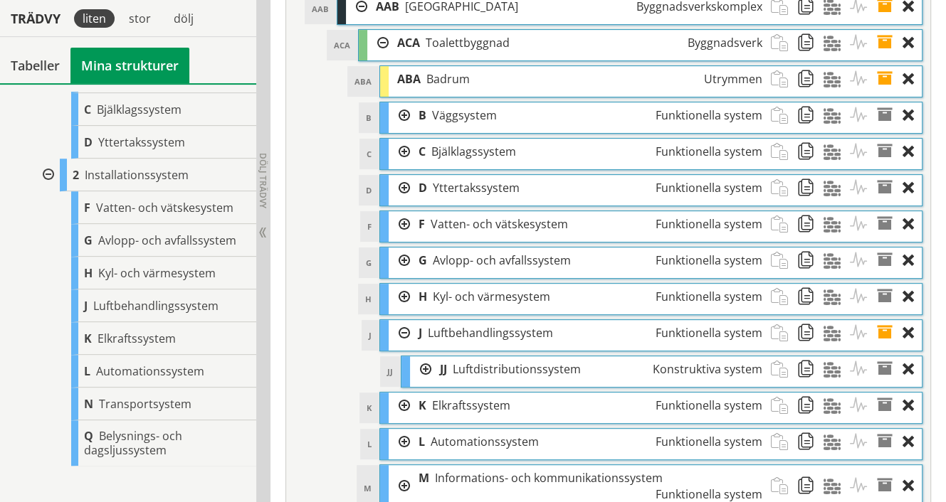
click at [421, 368] on div at bounding box center [420, 370] width 21 height 26
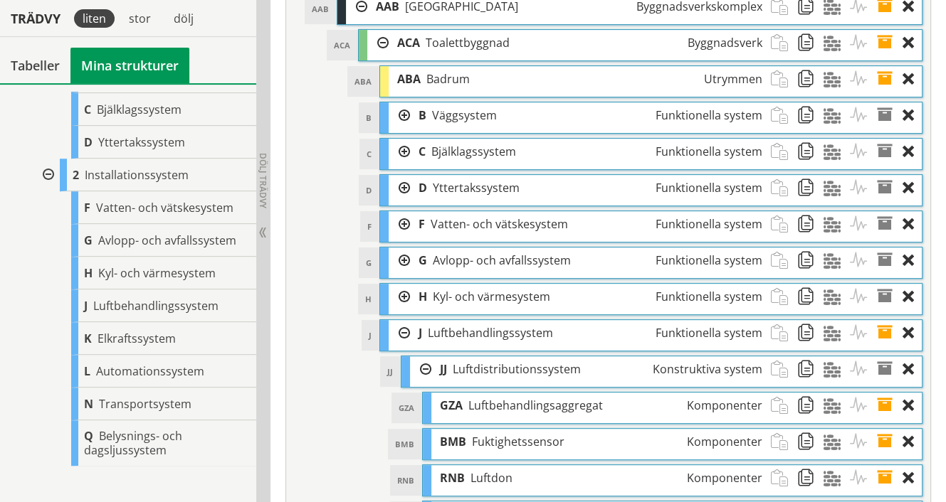
click at [716, 404] on span "Komponenter" at bounding box center [724, 406] width 75 height 16
click at [492, 400] on span "Luftbehandlingsaggregat" at bounding box center [535, 406] width 135 height 16
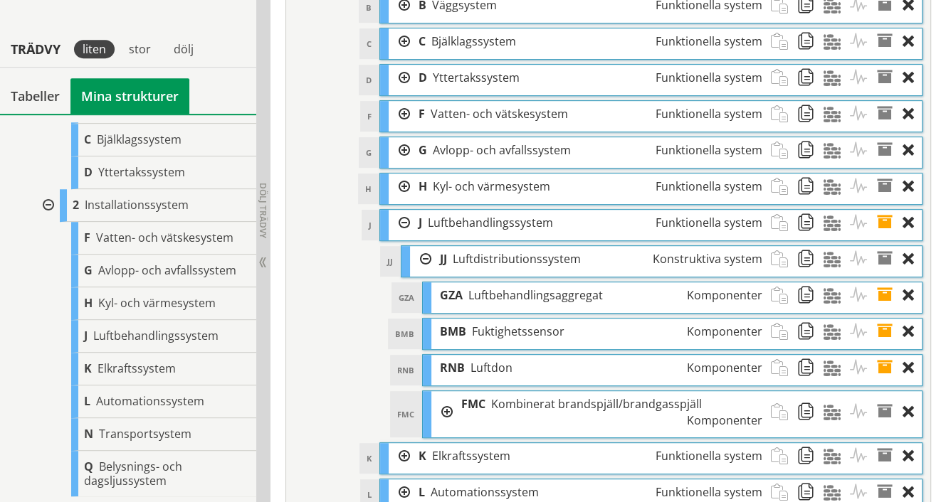
scroll to position [599, 0]
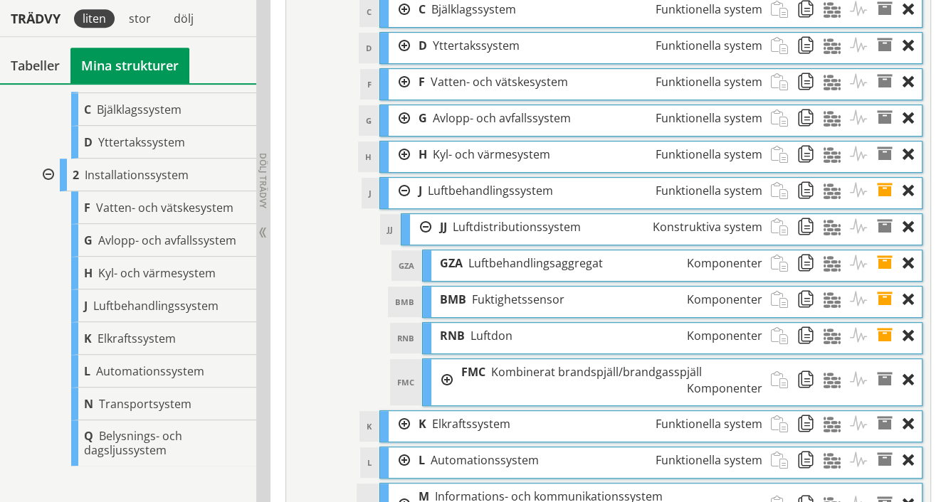
click at [446, 379] on div at bounding box center [441, 380] width 21 height 42
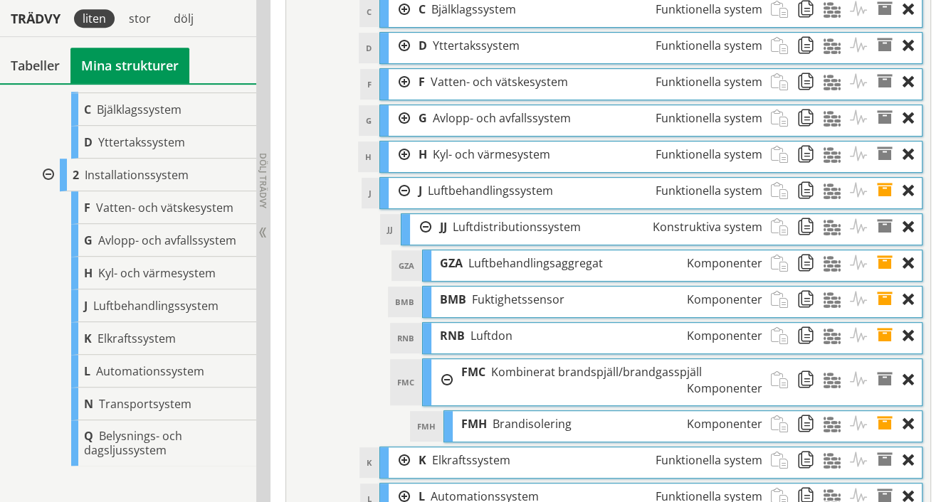
click at [884, 263] on span at bounding box center [889, 264] width 26 height 26
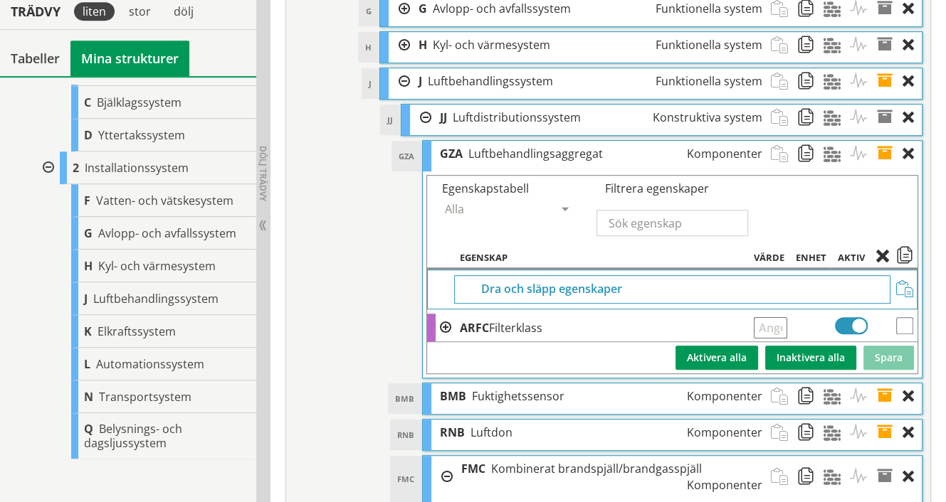
scroll to position [717, 0]
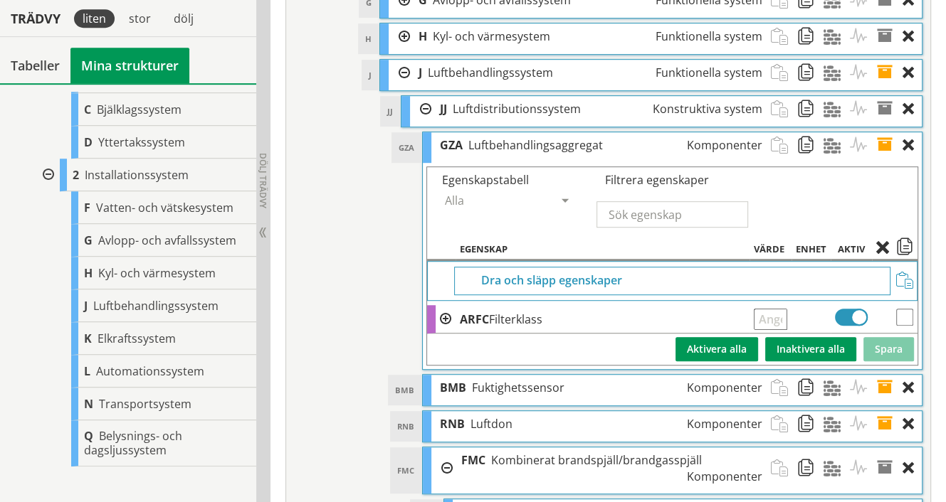
click at [769, 316] on input "text" at bounding box center [770, 319] width 33 height 21
type input "f"
click at [444, 317] on span at bounding box center [445, 319] width 11 height 11
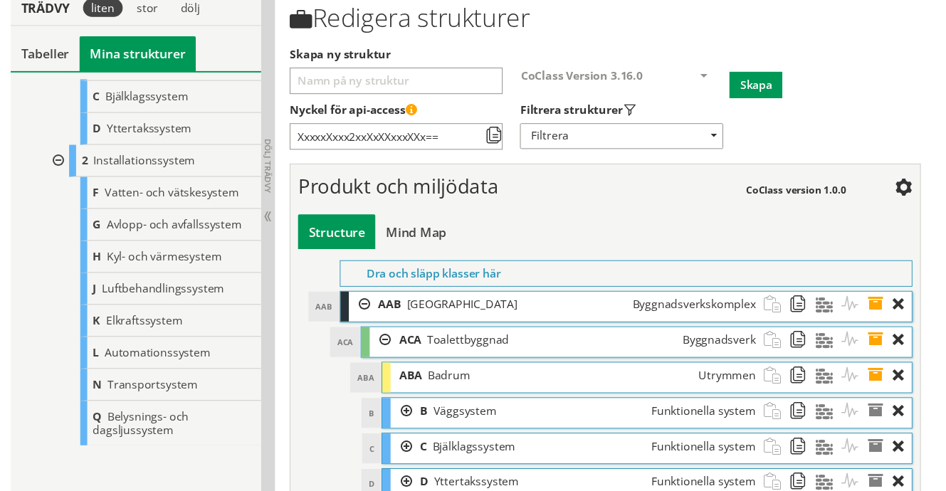
scroll to position [10, 0]
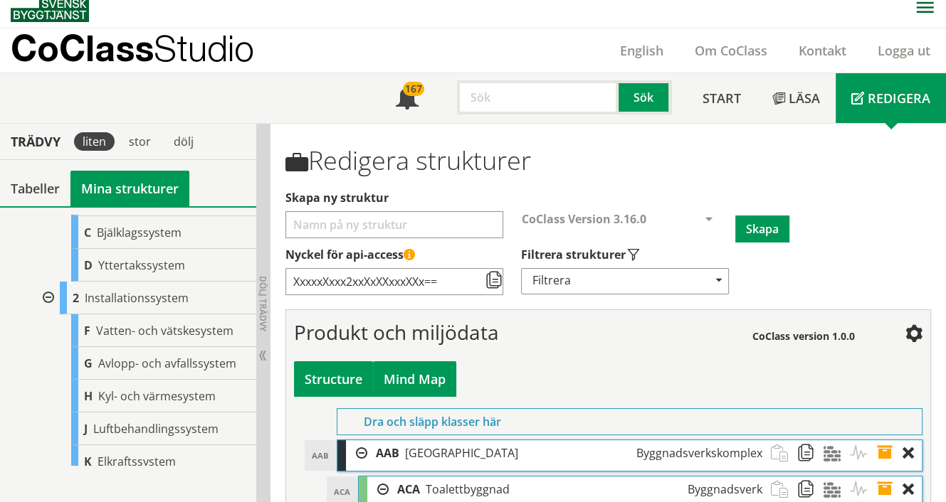
click at [416, 376] on div "Mind Map" at bounding box center [414, 380] width 83 height 36
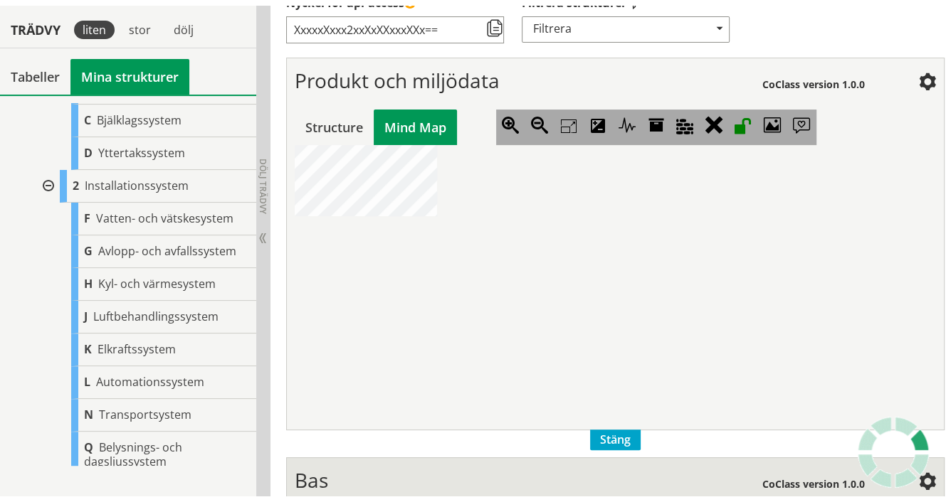
scroll to position [276, 0]
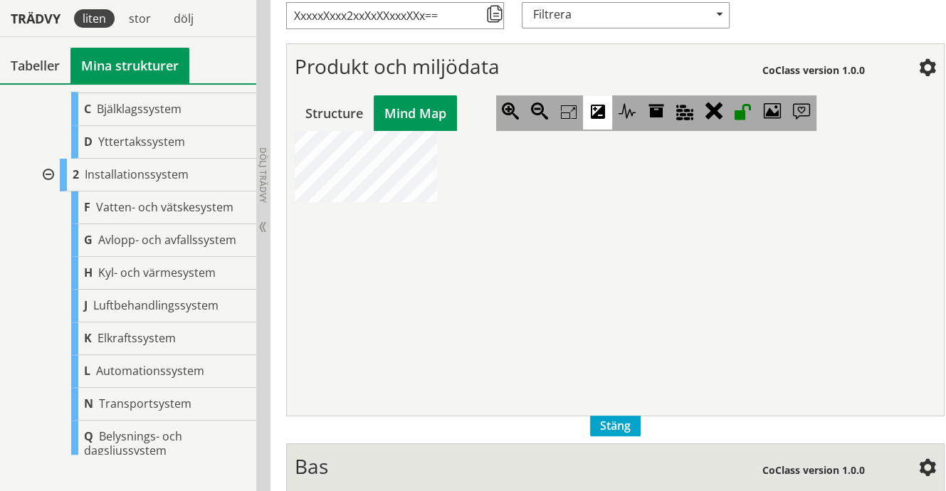
click at [597, 111] on icon at bounding box center [597, 112] width 29 height 34
click at [325, 110] on div "Structure" at bounding box center [334, 113] width 79 height 36
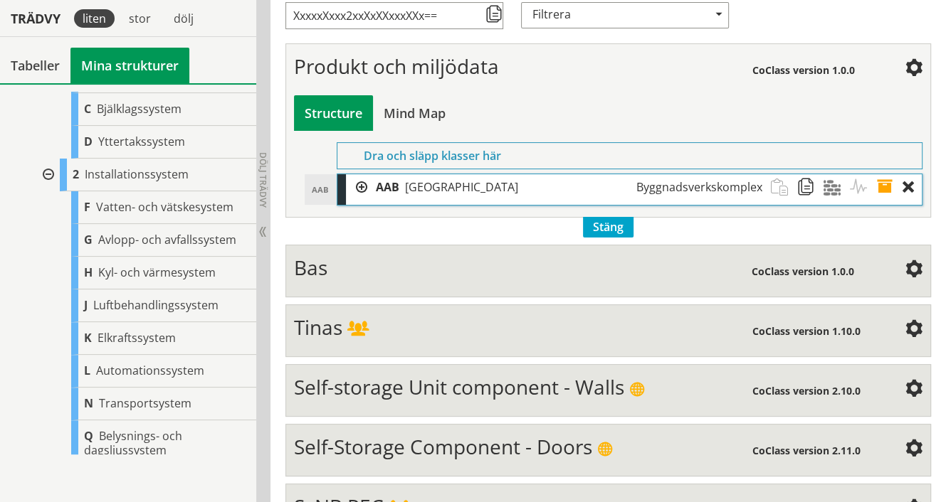
click at [358, 184] on div at bounding box center [356, 187] width 21 height 26
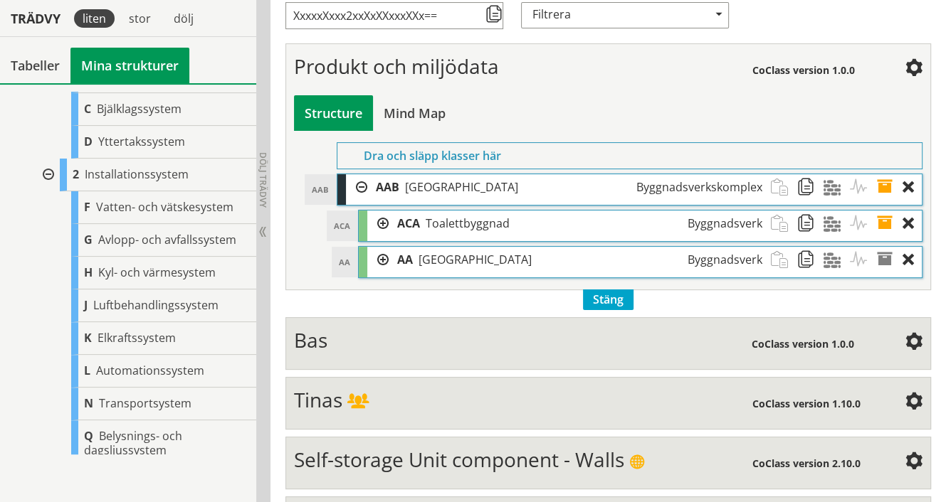
click at [381, 258] on div at bounding box center [377, 260] width 21 height 26
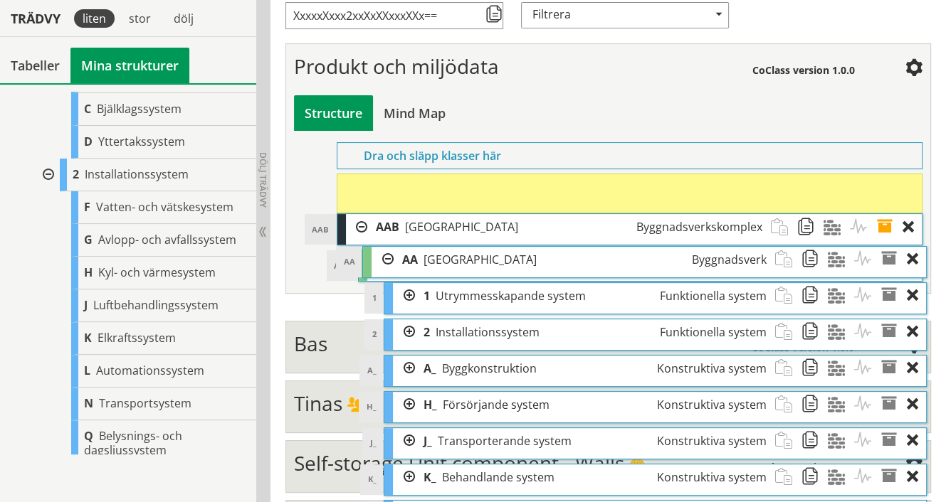
click at [420, 257] on div "AA Bostadshus Byggnadsverk" at bounding box center [584, 260] width 382 height 26
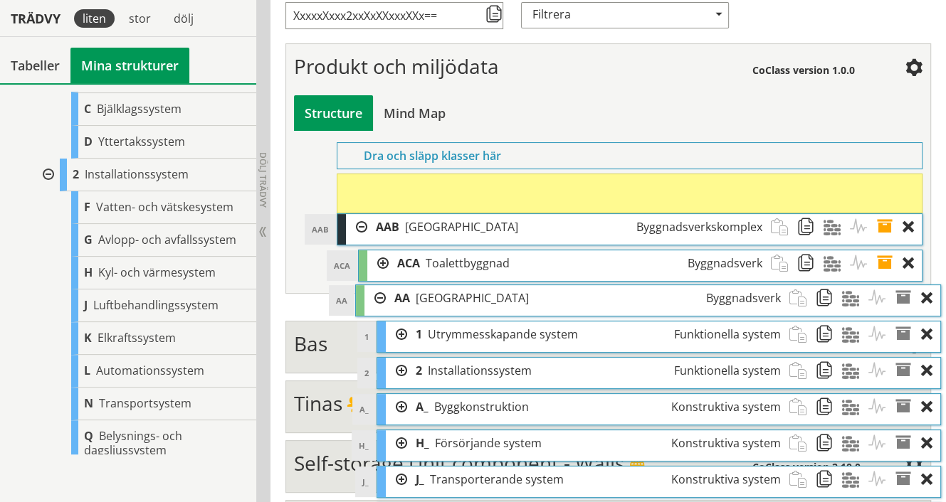
drag, startPoint x: 391, startPoint y: 188, endPoint x: 409, endPoint y: 300, distance: 113.2
click at [409, 300] on span "AA" at bounding box center [402, 298] width 16 height 16
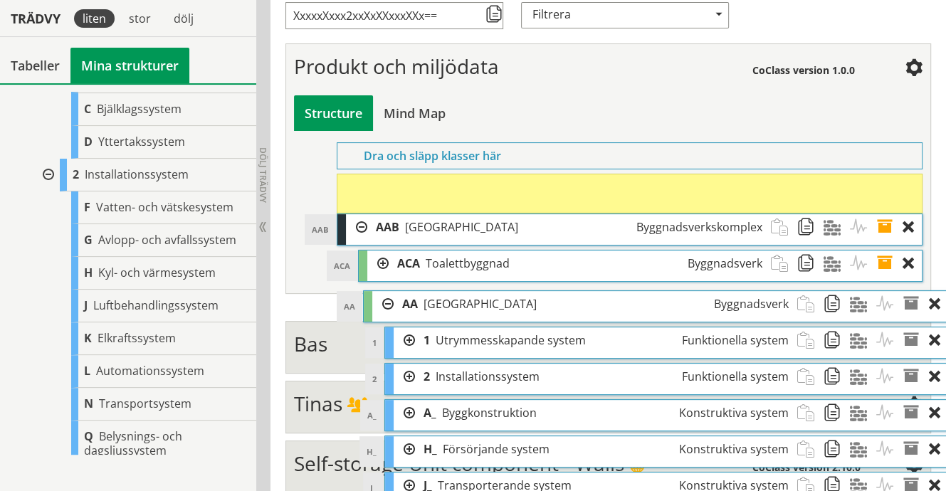
drag, startPoint x: 458, startPoint y: 185, endPoint x: 484, endPoint y: 302, distance: 120.2
click at [484, 302] on span "Bostadshus" at bounding box center [479, 304] width 113 height 16
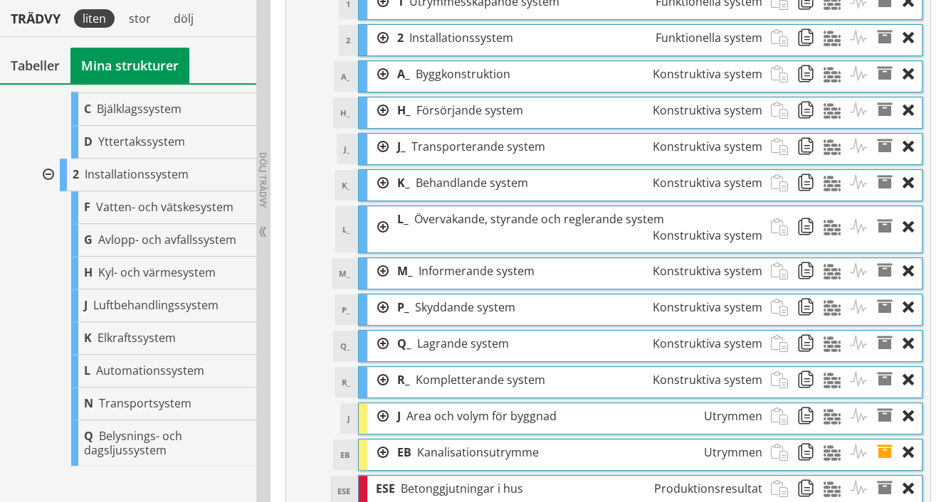
scroll to position [419, 0]
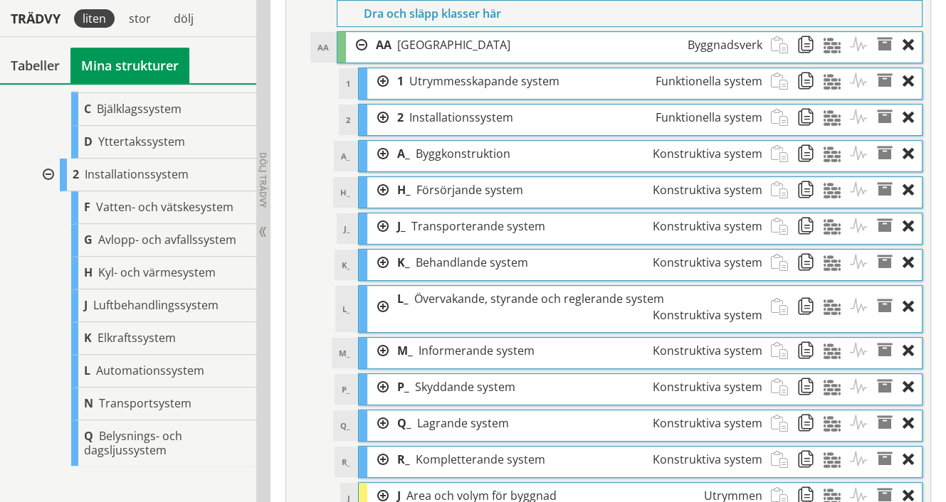
click at [359, 46] on div at bounding box center [356, 45] width 21 height 26
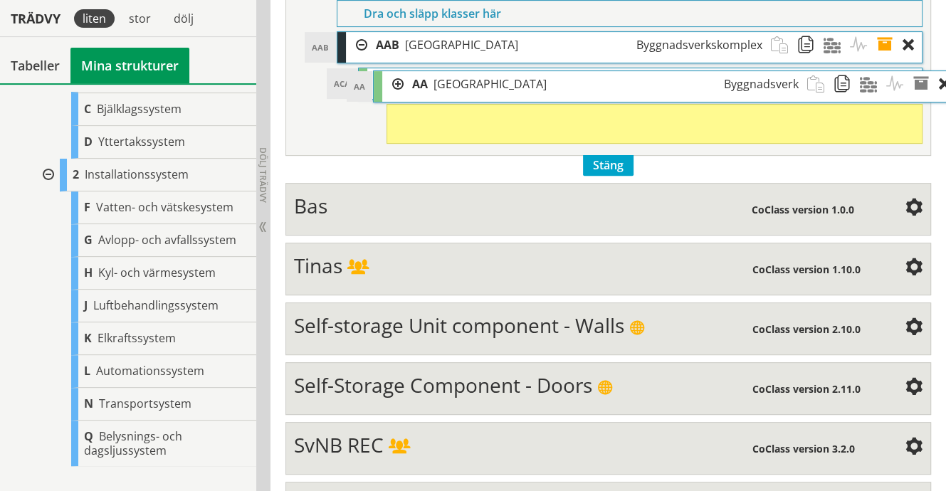
drag, startPoint x: 396, startPoint y: 48, endPoint x: 431, endPoint y: 88, distance: 53.4
click at [431, 88] on div "AA Bostadshus Byggnadsverk" at bounding box center [606, 84] width 404 height 26
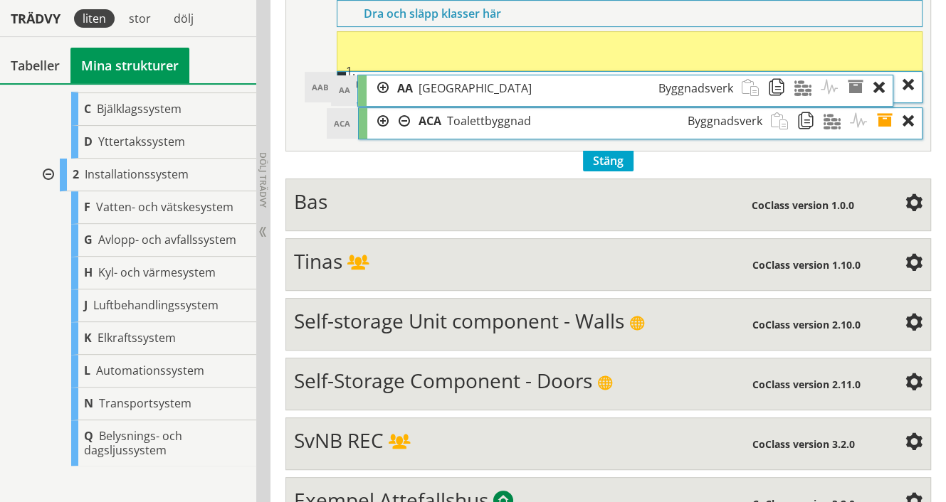
drag, startPoint x: 432, startPoint y: 129, endPoint x: 403, endPoint y: 88, distance: 50.6
click at [403, 88] on span "AA" at bounding box center [404, 88] width 16 height 16
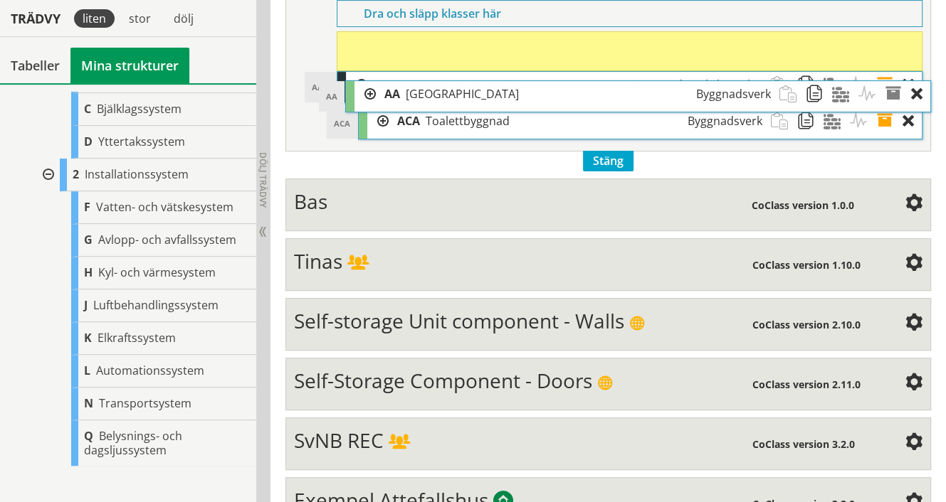
drag, startPoint x: 396, startPoint y: 49, endPoint x: 404, endPoint y: 99, distance: 50.4
click at [404, 99] on div "AA Bostadshus Byggnadsverk" at bounding box center [578, 94] width 404 height 26
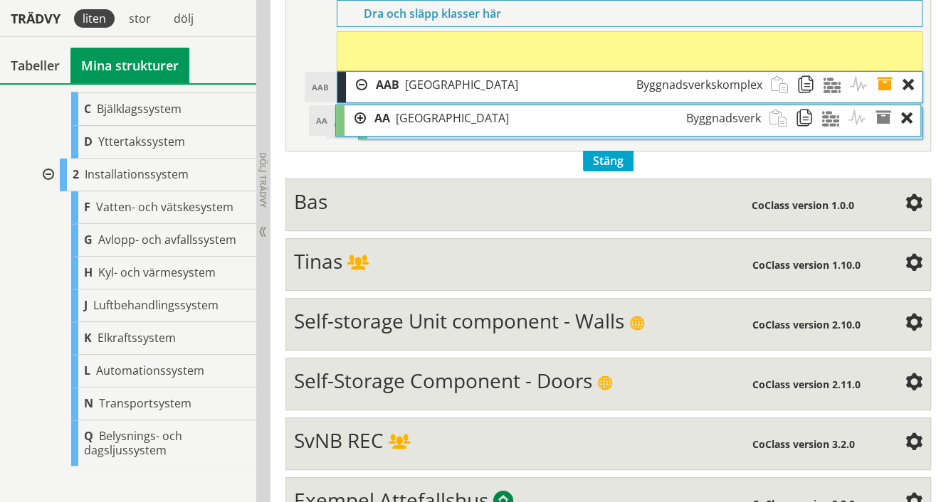
drag, startPoint x: 429, startPoint y: 45, endPoint x: 427, endPoint y: 119, distance: 74.1
click at [427, 119] on span "Bostadshus" at bounding box center [452, 118] width 113 height 16
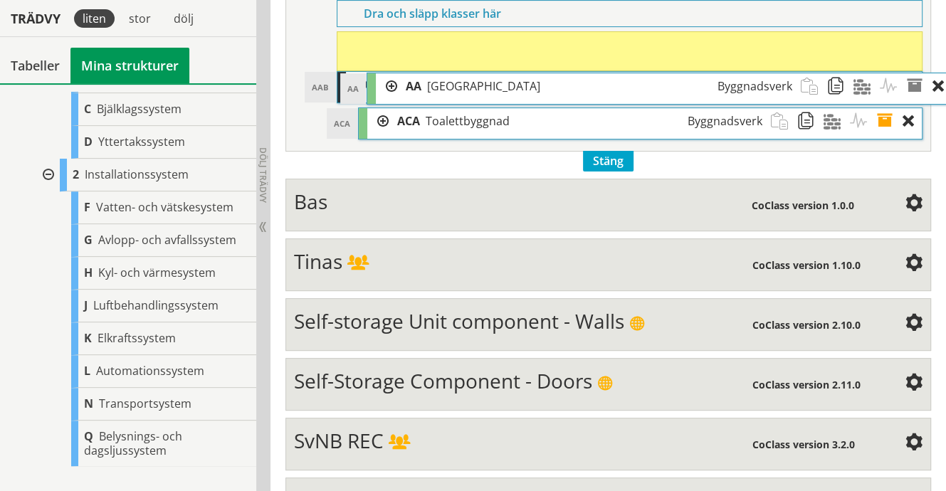
drag, startPoint x: 425, startPoint y: 44, endPoint x: 454, endPoint y: 86, distance: 51.1
click at [454, 86] on span "Bostadshus" at bounding box center [483, 86] width 113 height 16
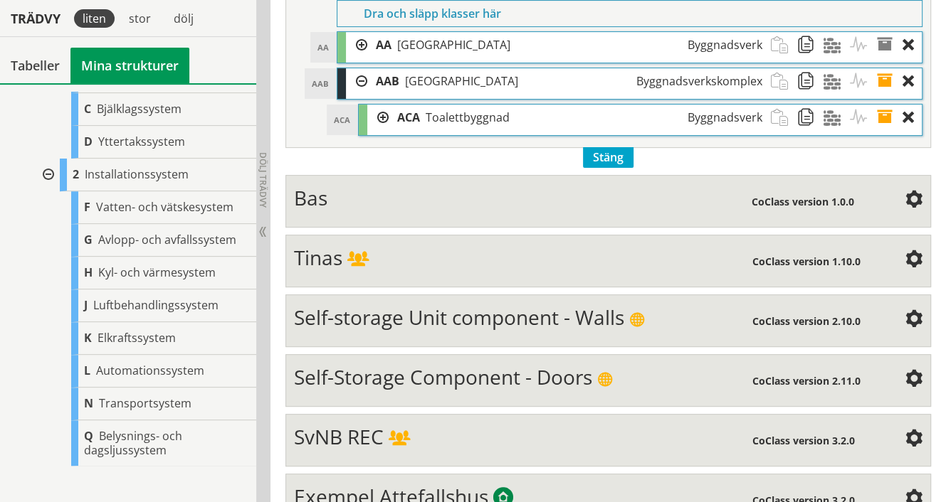
drag, startPoint x: 360, startPoint y: 41, endPoint x: 373, endPoint y: 78, distance: 39.8
click at [372, 80] on ol "Dra och släpp klasser här AA AA Bostadshus Byggnadsverk Dra och släpp Aktivitet…" at bounding box center [608, 68] width 628 height 136
click at [409, 40] on span "Bostadshus" at bounding box center [453, 45] width 113 height 16
drag, startPoint x: 409, startPoint y: 40, endPoint x: 407, endPoint y: 87, distance: 47.0
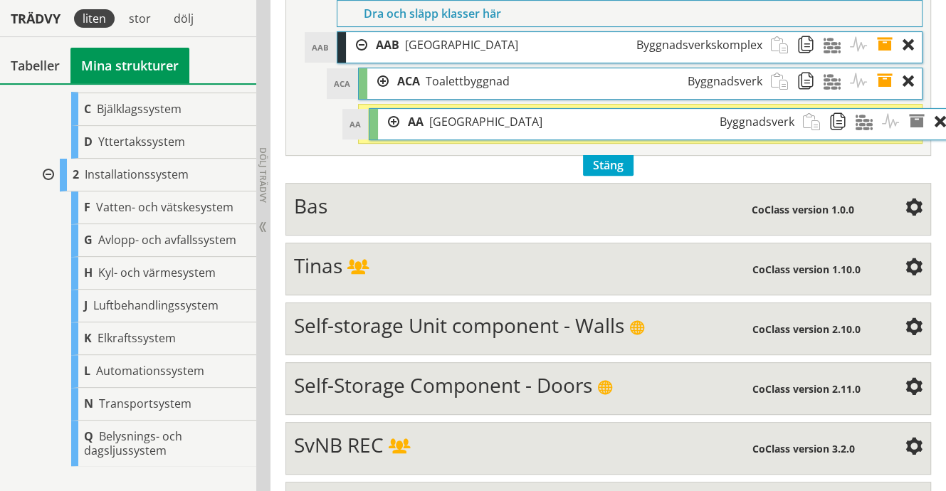
drag, startPoint x: 433, startPoint y: 39, endPoint x: 464, endPoint y: 116, distance: 83.0
click at [464, 116] on span "Bostadshus" at bounding box center [485, 122] width 113 height 16
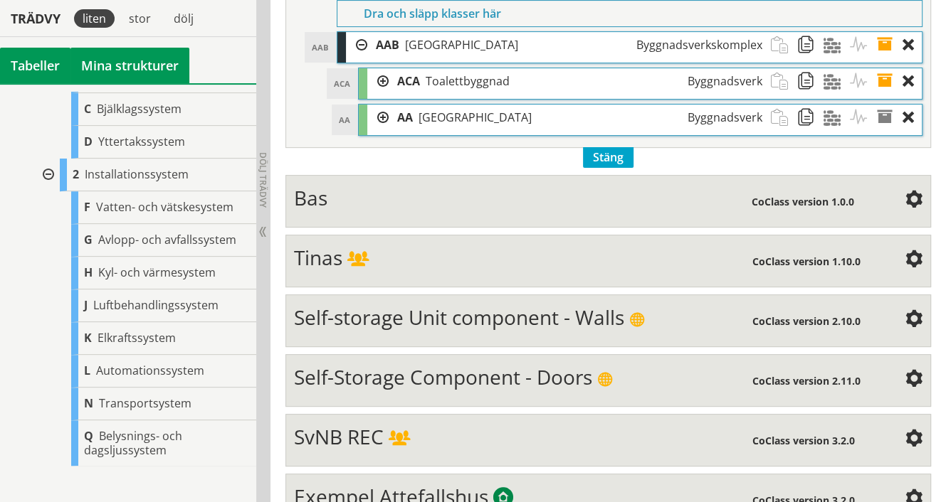
click at [41, 67] on div "Tabeller" at bounding box center [35, 66] width 70 height 36
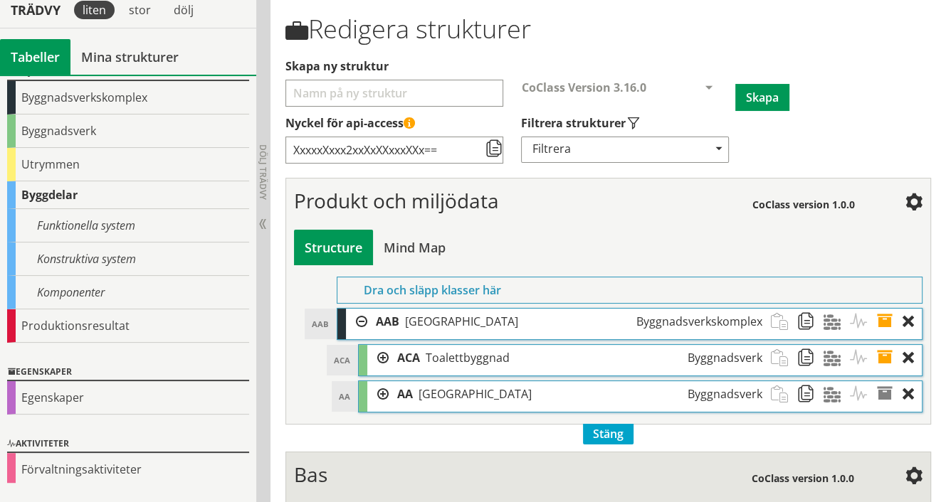
scroll to position [63, 0]
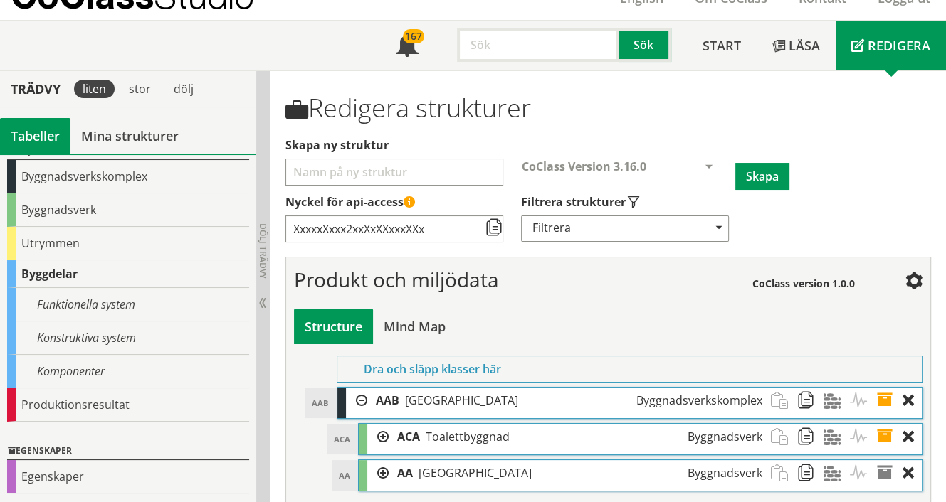
click at [450, 439] on span "Toalettbyggnad" at bounding box center [468, 437] width 84 height 16
click at [379, 437] on div at bounding box center [377, 437] width 21 height 26
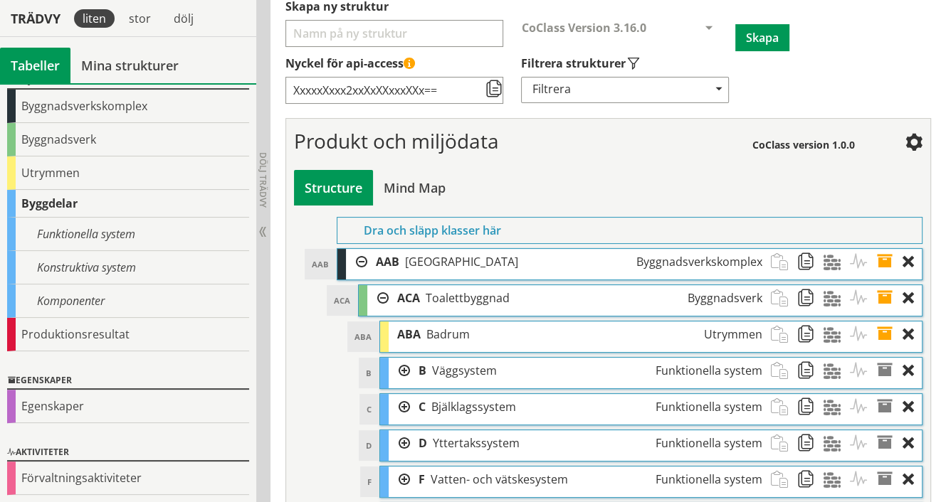
scroll to position [205, 0]
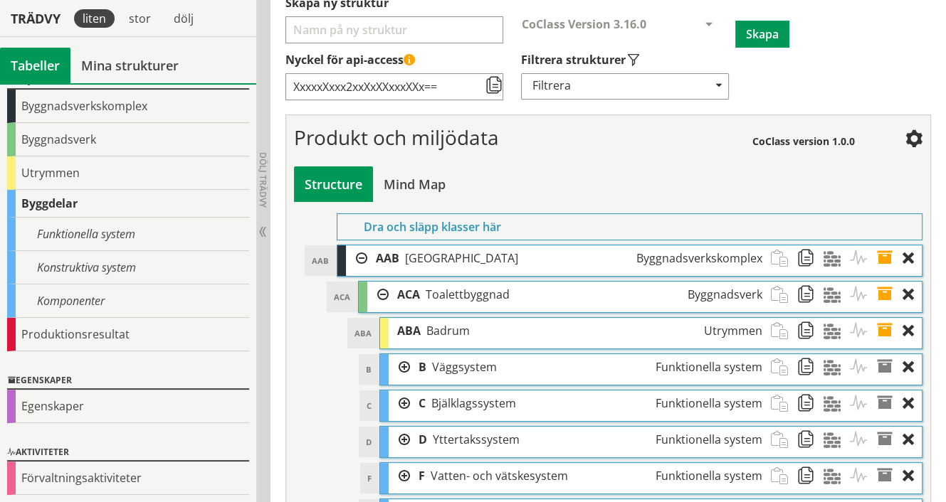
click at [886, 332] on span at bounding box center [889, 331] width 26 height 26
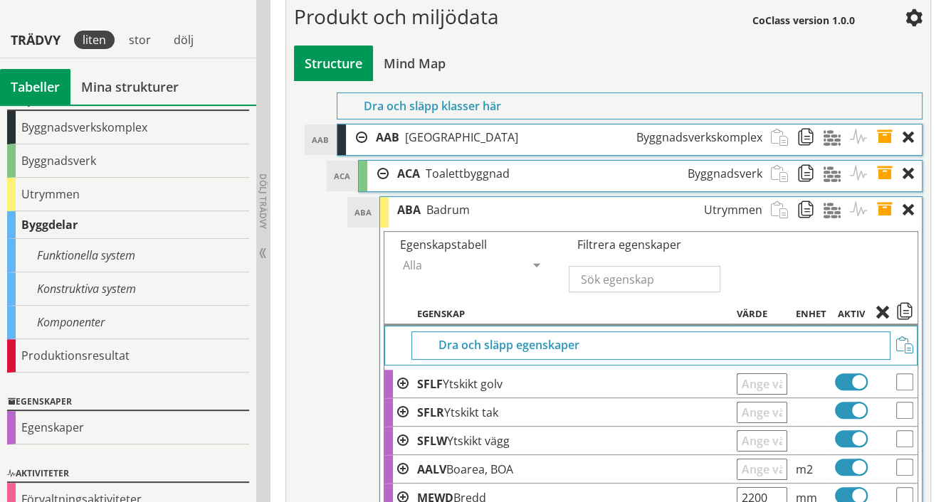
scroll to position [347, 0]
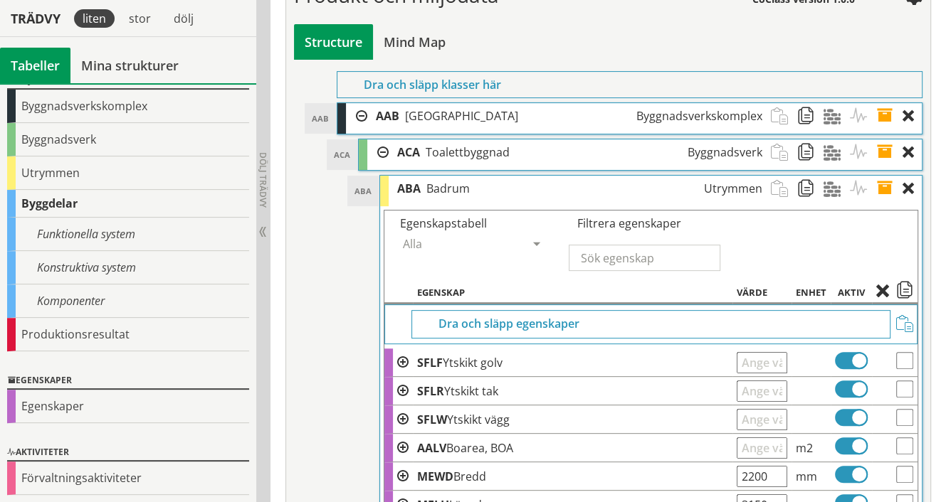
click at [443, 361] on td "SFLF Ytskikt golv" at bounding box center [573, 363] width 320 height 28
click at [404, 360] on span at bounding box center [402, 362] width 11 height 11
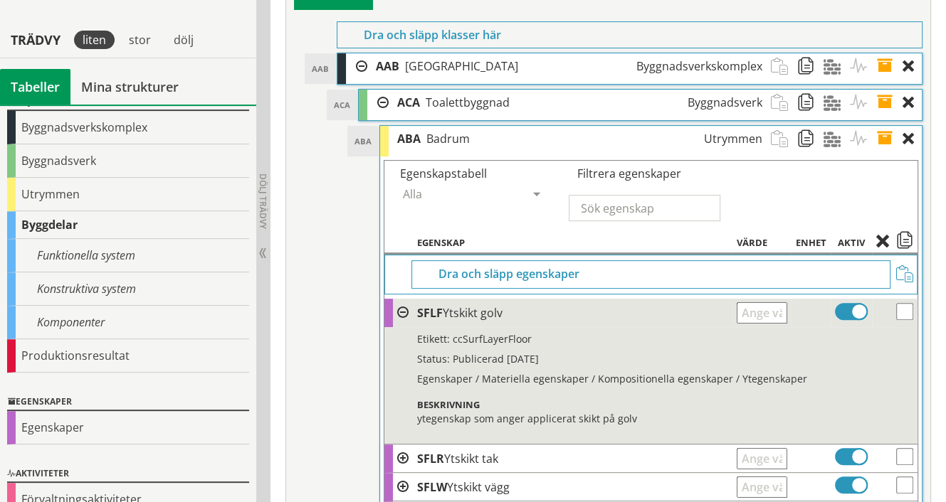
scroll to position [419, 0]
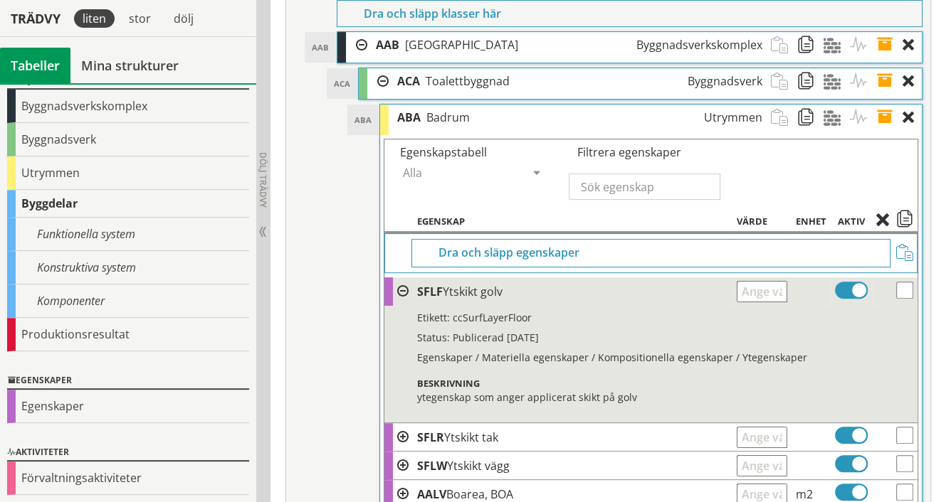
click at [853, 293] on span at bounding box center [851, 290] width 33 height 17
click at [0, 0] on input "checkbox" at bounding box center [0, 0] width 0 height 0
click at [853, 293] on span at bounding box center [851, 290] width 33 height 17
click at [0, 0] on input "checkbox" at bounding box center [0, 0] width 0 height 0
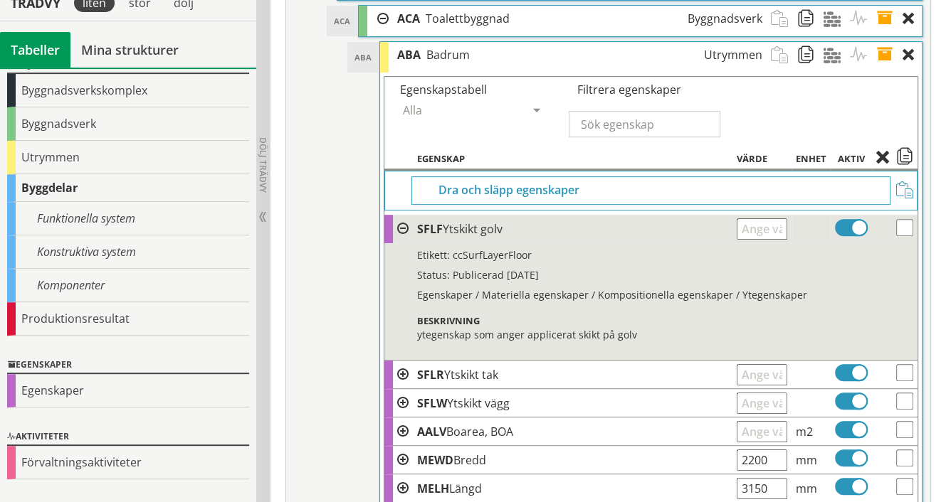
scroll to position [490, 0]
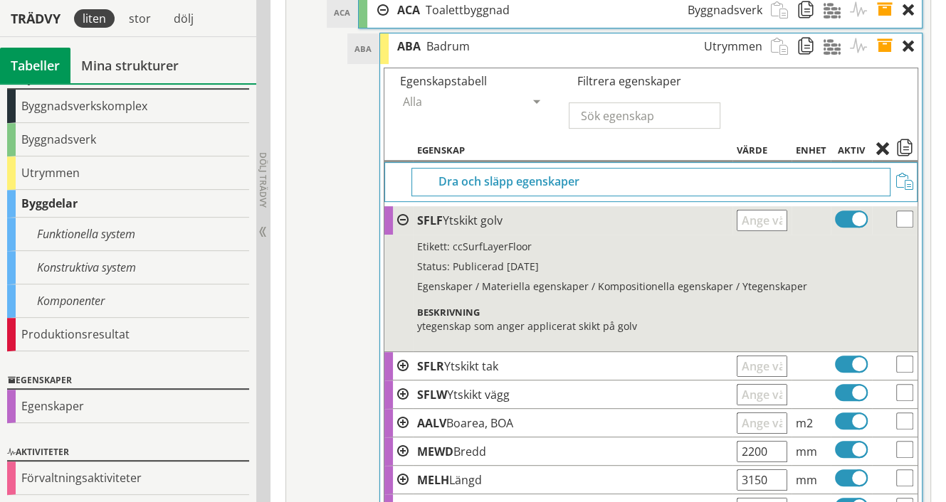
click at [403, 419] on span at bounding box center [402, 423] width 11 height 11
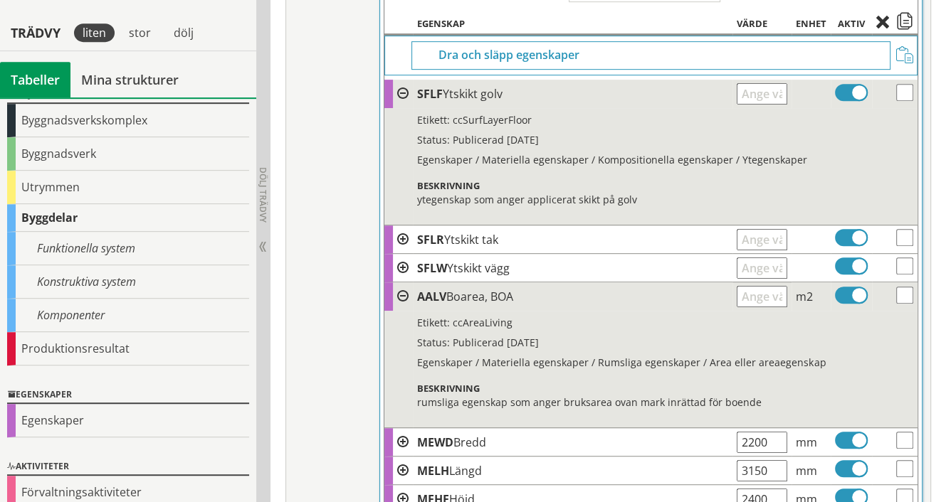
scroll to position [632, 0]
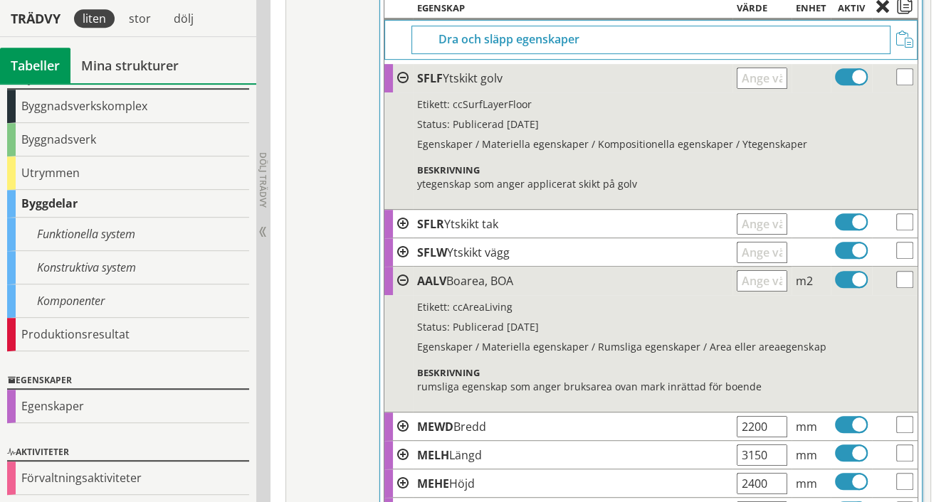
click at [757, 278] on input "text" at bounding box center [762, 280] width 50 height 21
click at [658, 324] on div "Status: Publicerad 2019-01-29" at bounding box center [655, 327] width 477 height 13
click at [758, 280] on input "gr" at bounding box center [762, 280] width 50 height 21
type input "g"
type input "5"
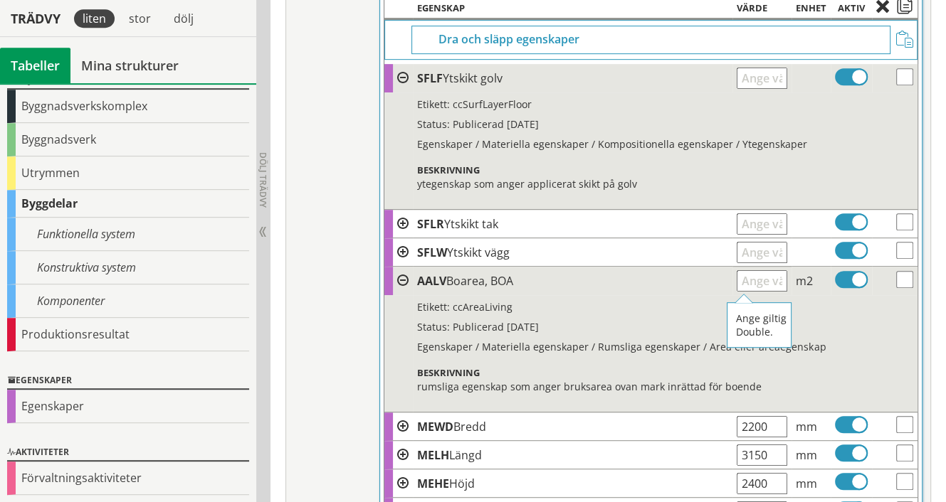
click at [772, 253] on input "text" at bounding box center [762, 252] width 50 height 21
click at [401, 275] on span at bounding box center [402, 280] width 11 height 11
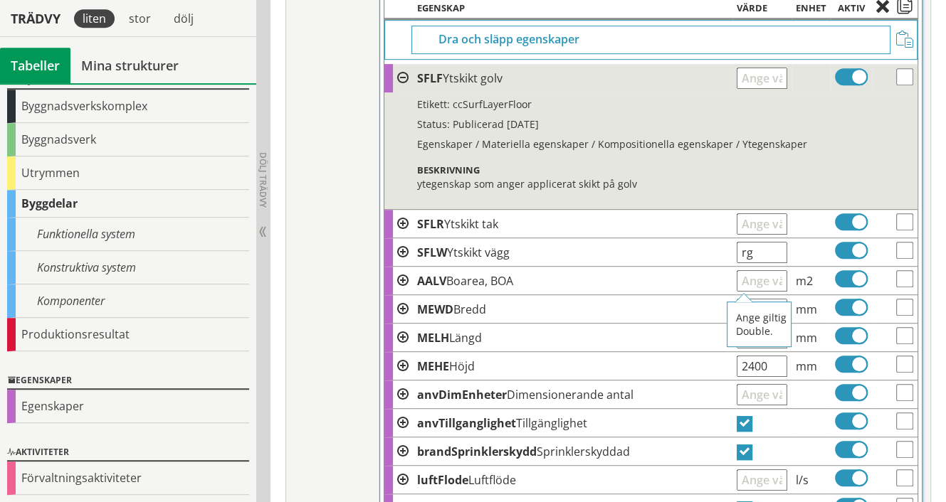
click at [770, 280] on input "text" at bounding box center [762, 280] width 50 height 21
click at [754, 246] on input "rg" at bounding box center [762, 252] width 50 height 21
type input "r"
click at [640, 253] on td "SFLW Ytskikt vägg" at bounding box center [573, 252] width 320 height 28
click at [779, 251] on input "kakel" at bounding box center [762, 252] width 50 height 21
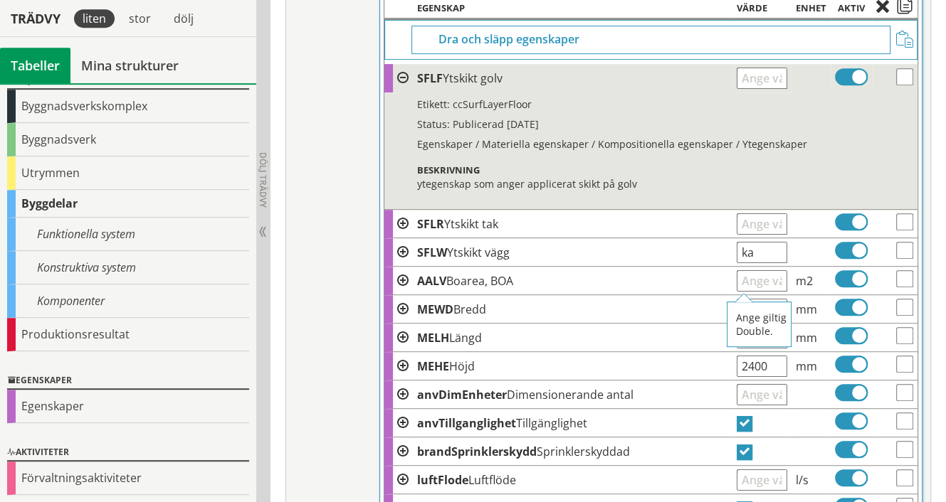
type input "k"
click at [763, 280] on input "text" at bounding box center [762, 280] width 50 height 21
type input "5"
click at [404, 448] on span at bounding box center [402, 451] width 11 height 11
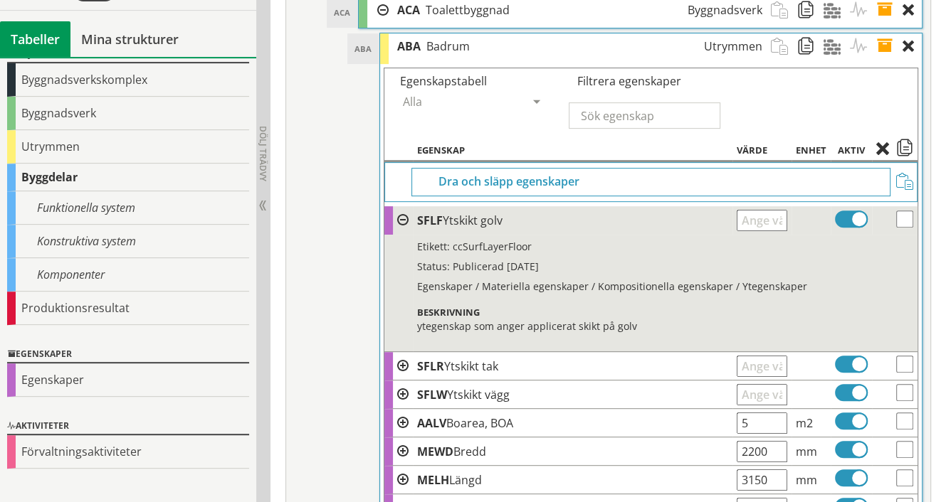
scroll to position [419, 0]
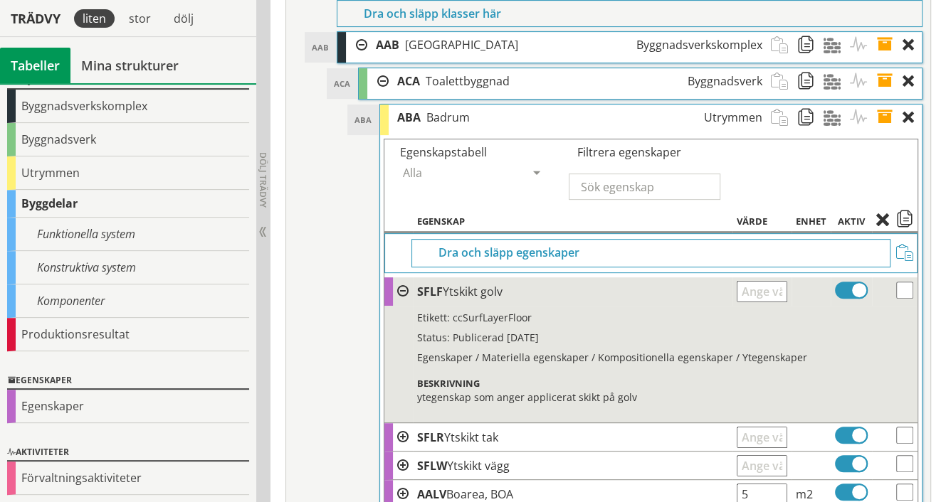
click at [405, 292] on span at bounding box center [402, 291] width 11 height 11
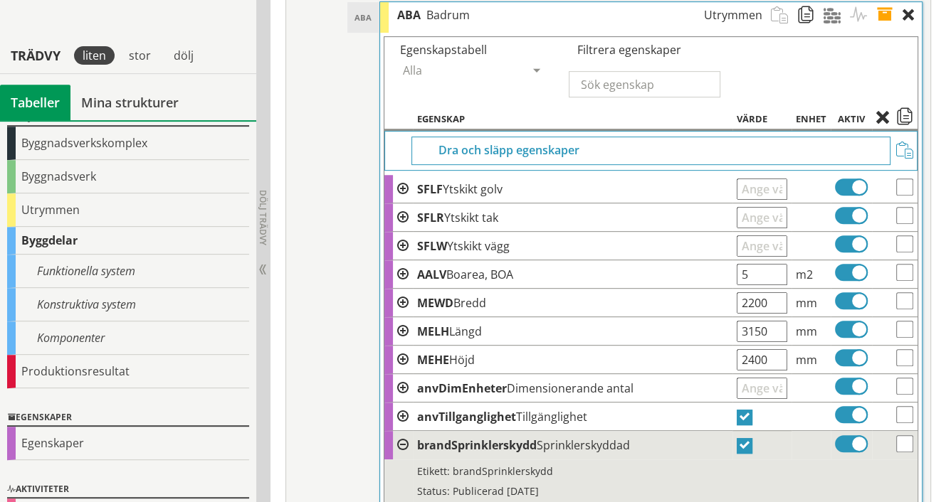
scroll to position [561, 0]
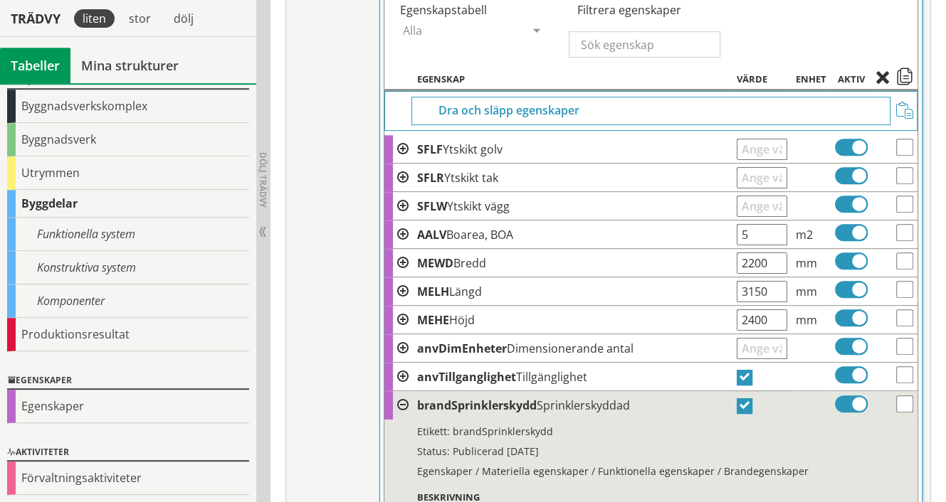
click at [404, 405] on span at bounding box center [402, 405] width 11 height 11
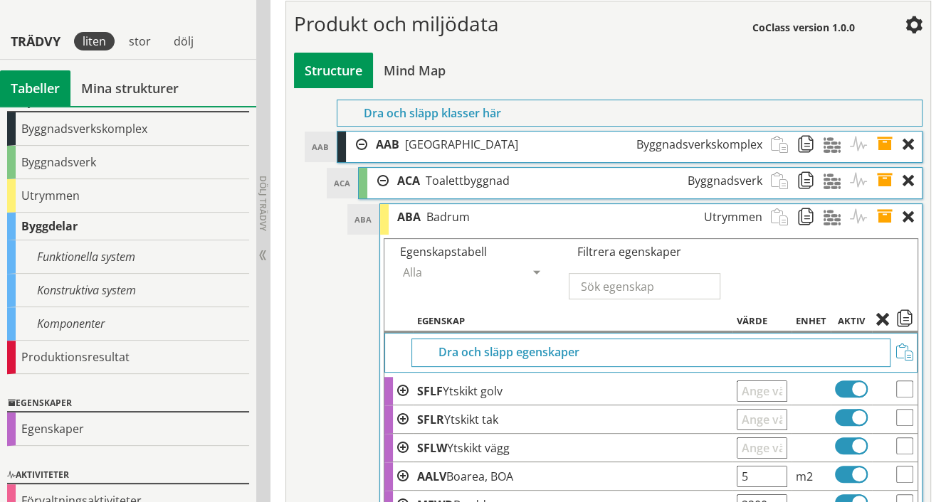
scroll to position [276, 0]
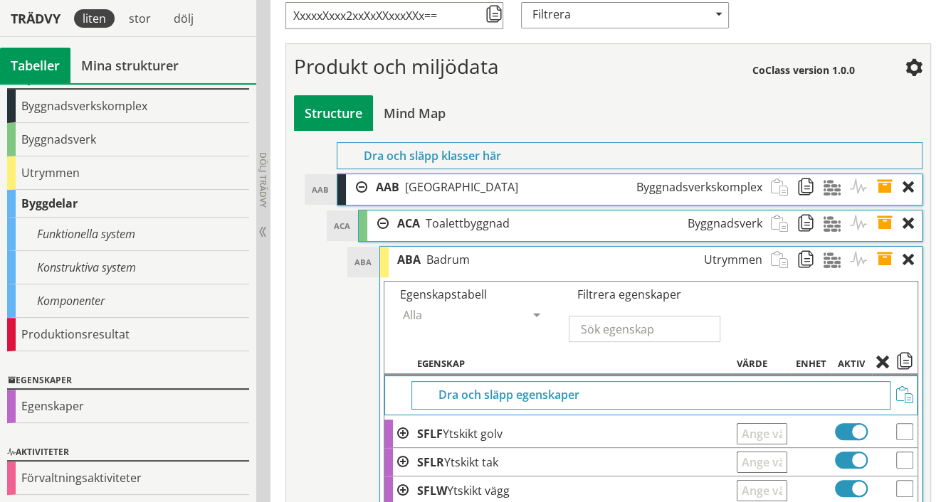
click at [381, 220] on div at bounding box center [377, 224] width 21 height 26
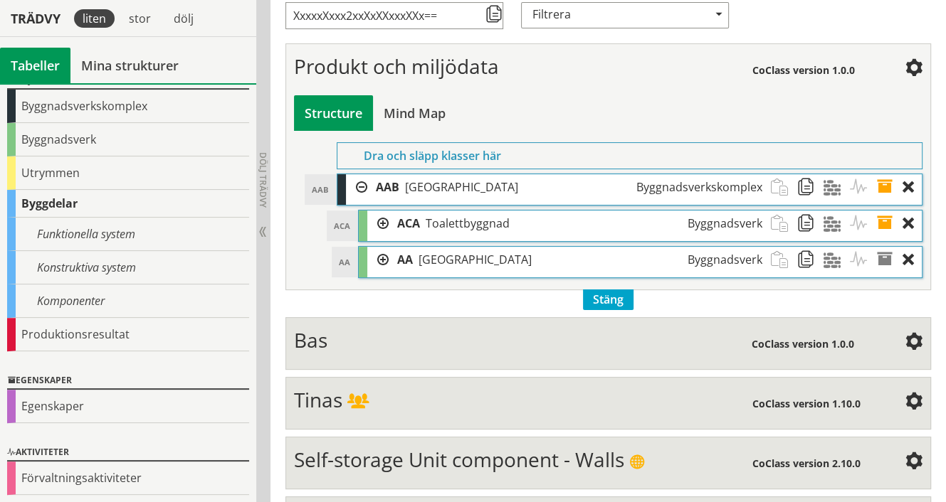
click at [361, 184] on div at bounding box center [356, 187] width 21 height 26
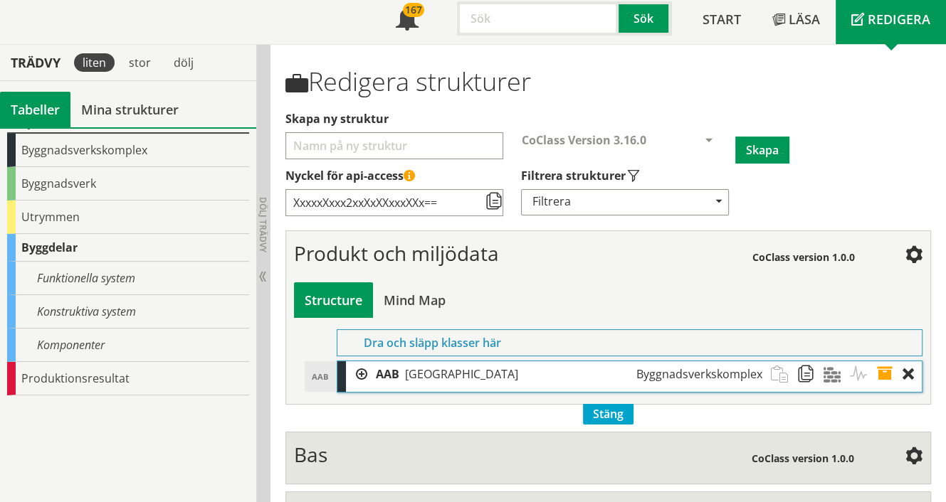
scroll to position [0, 0]
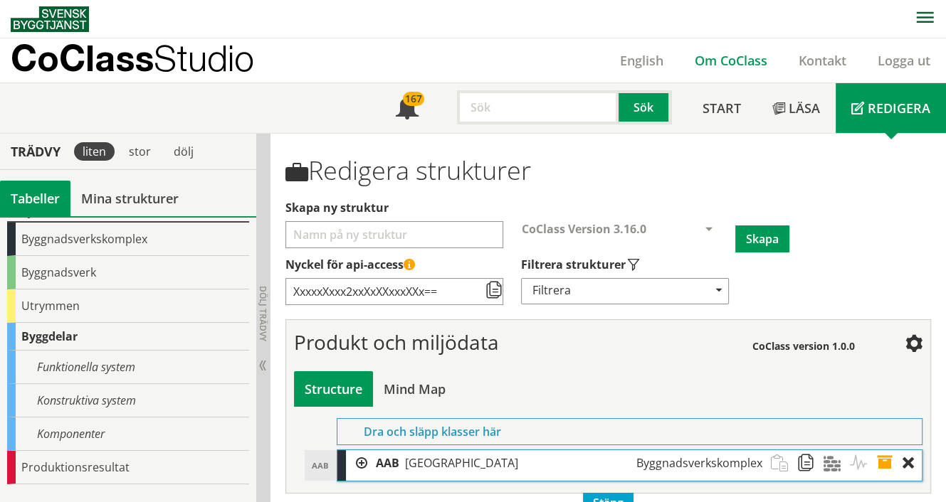
click at [740, 64] on link "Om CoClass" at bounding box center [731, 60] width 104 height 17
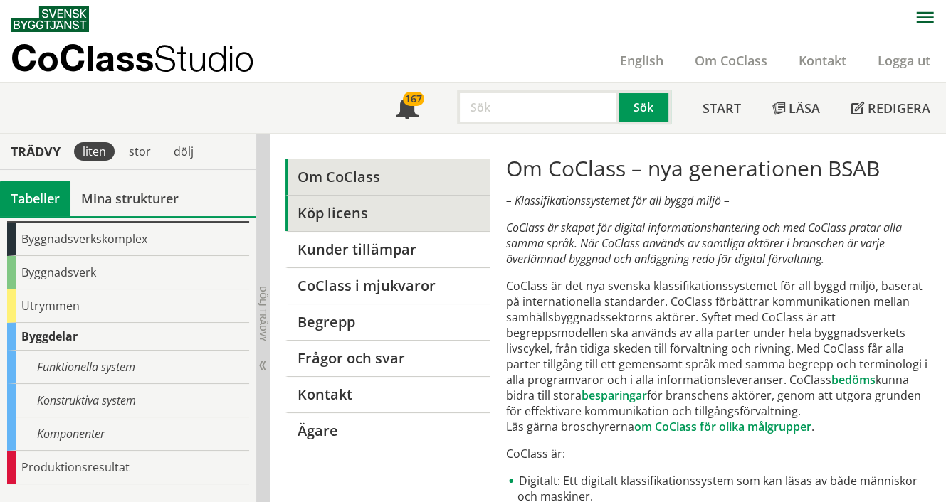
click at [349, 212] on link "Köp licens" at bounding box center [387, 213] width 204 height 36
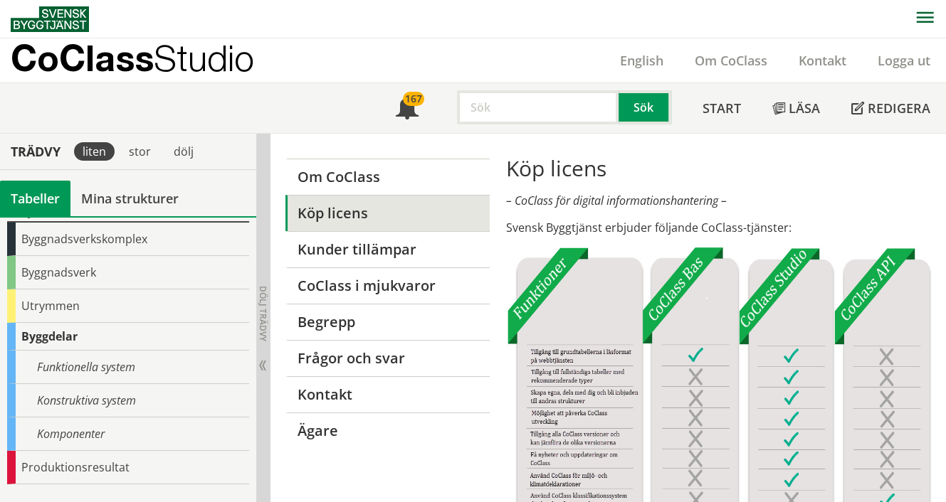
scroll to position [50, 0]
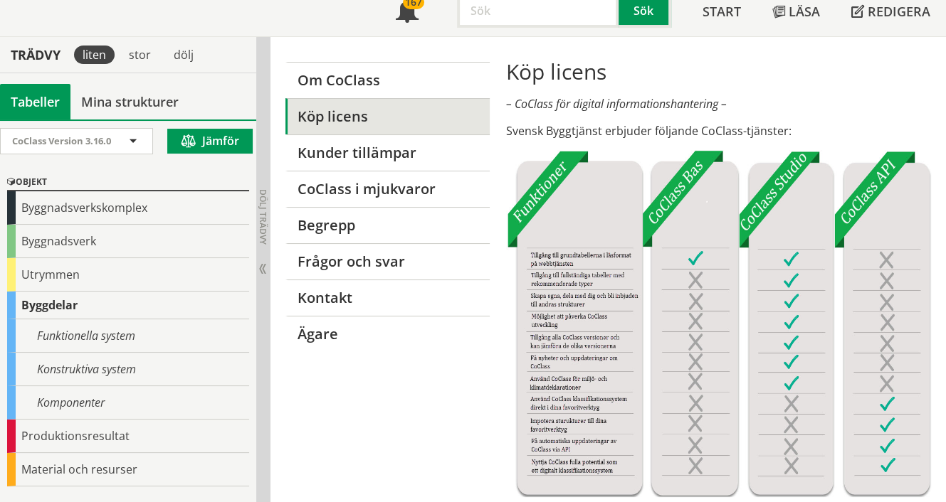
scroll to position [94, 0]
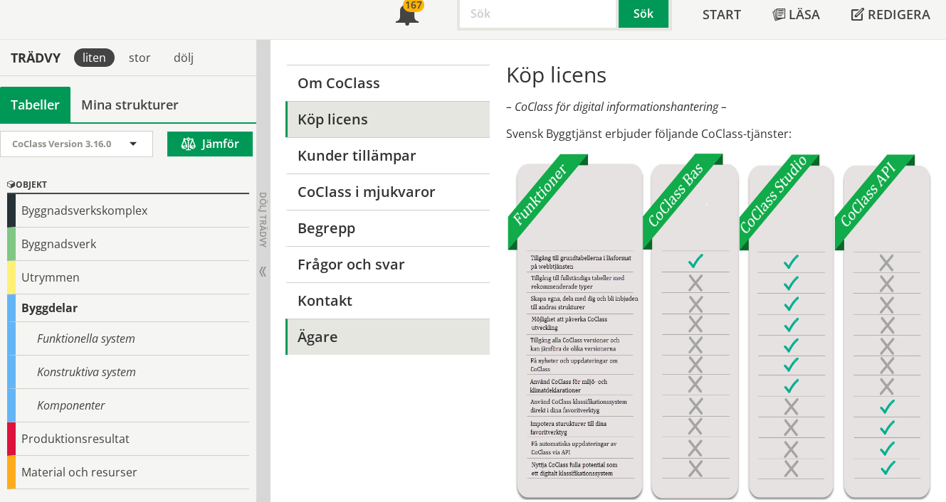
click at [316, 336] on link "Ägare" at bounding box center [387, 337] width 204 height 36
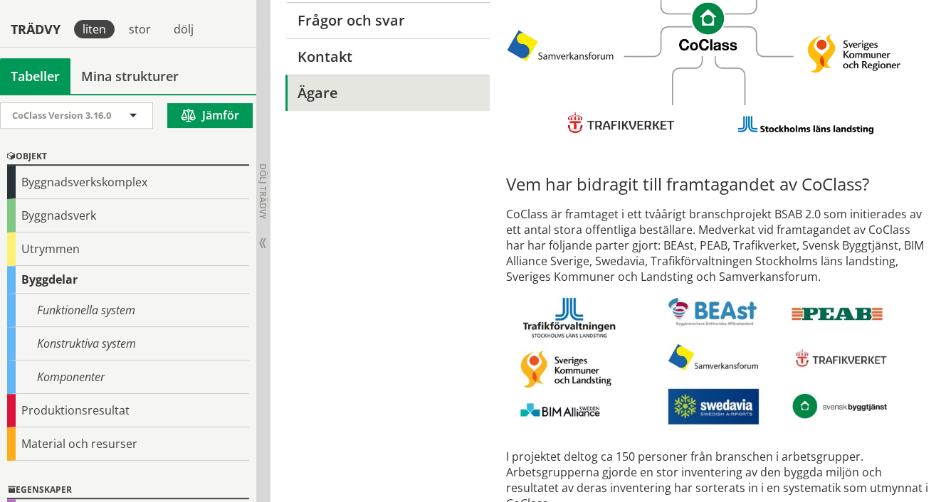
scroll to position [354, 0]
